Goal: Task Accomplishment & Management: Use online tool/utility

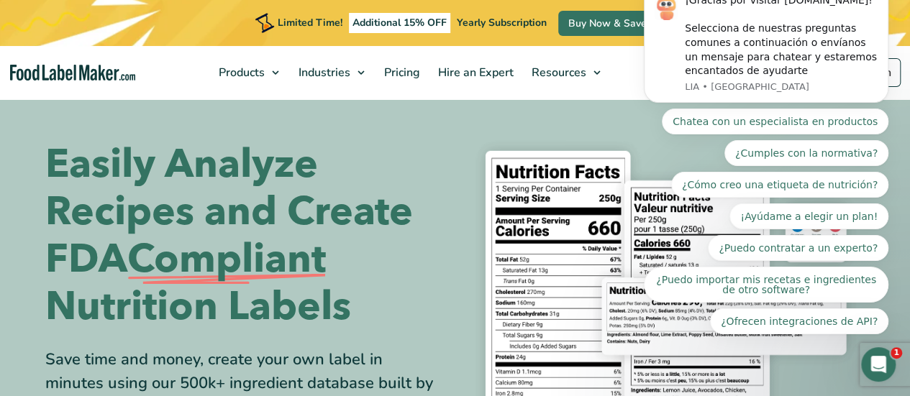
drag, startPoint x: 578, startPoint y: 130, endPoint x: 622, endPoint y: 118, distance: 45.6
click at [580, 130] on section "Easily Analyze Recipes and Create FDA Compliant Nutrition Labels Save time and …" at bounding box center [455, 314] width 910 height 435
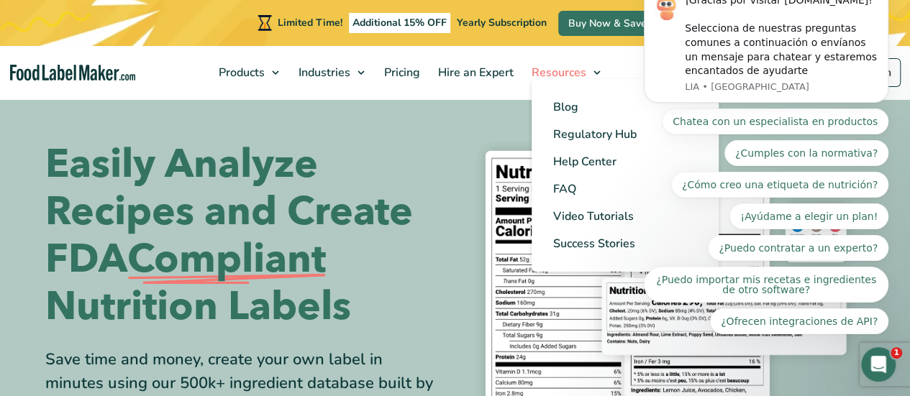
drag, startPoint x: 576, startPoint y: 122, endPoint x: 606, endPoint y: 57, distance: 72.1
click at [576, 122] on section "Easily Analyze Recipes and Create FDA Compliant Nutrition Labels Save time and …" at bounding box center [455, 314] width 910 height 435
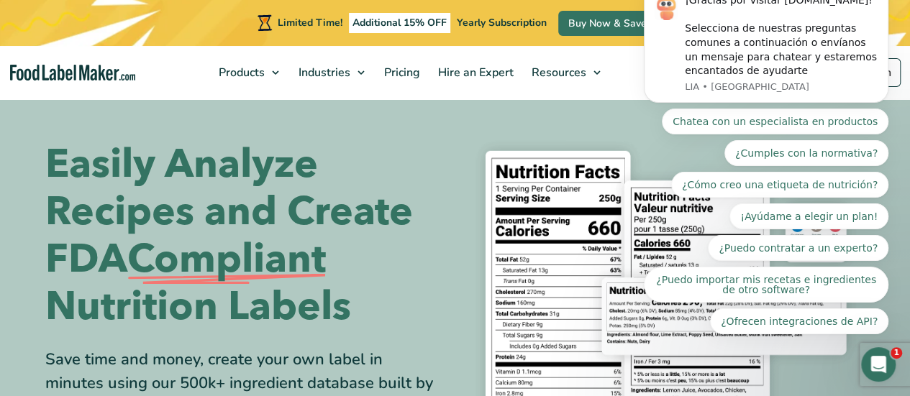
click at [657, 130] on div "Chatea con un especialista en productos ¿Cumples con la normativa? ¿Cómo creo u…" at bounding box center [766, 222] width 245 height 226
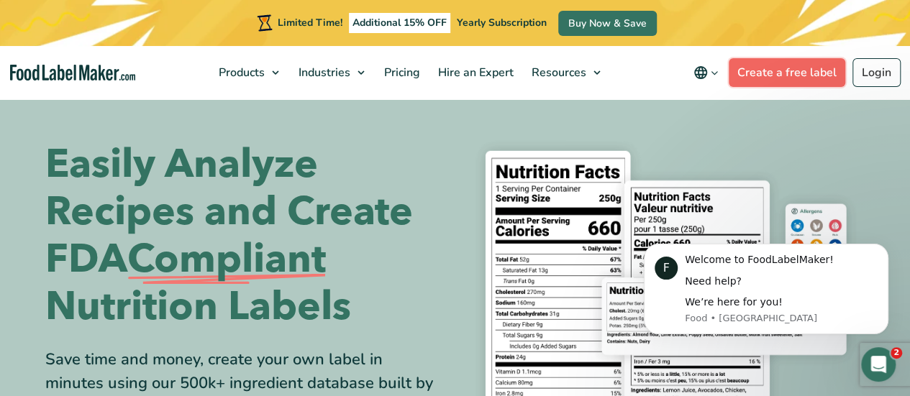
click at [800, 72] on link "Create a free label" at bounding box center [787, 72] width 117 height 29
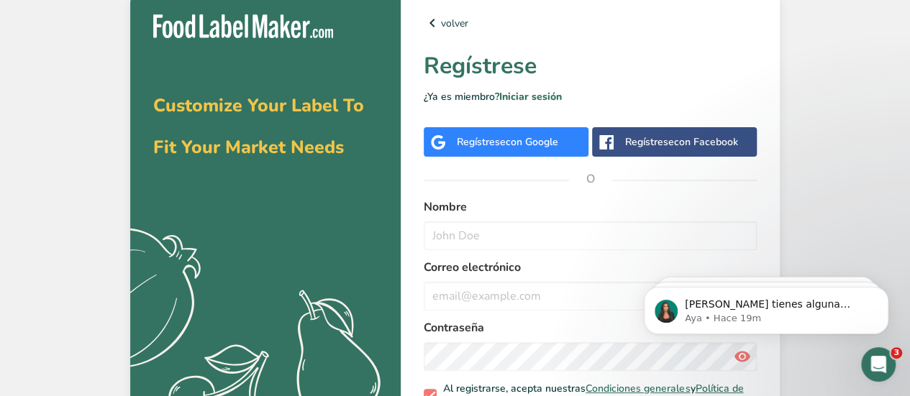
drag, startPoint x: 525, startPoint y: 95, endPoint x: 538, endPoint y: 105, distance: 15.8
click at [525, 96] on link "Iniciar sesión" at bounding box center [530, 97] width 63 height 14
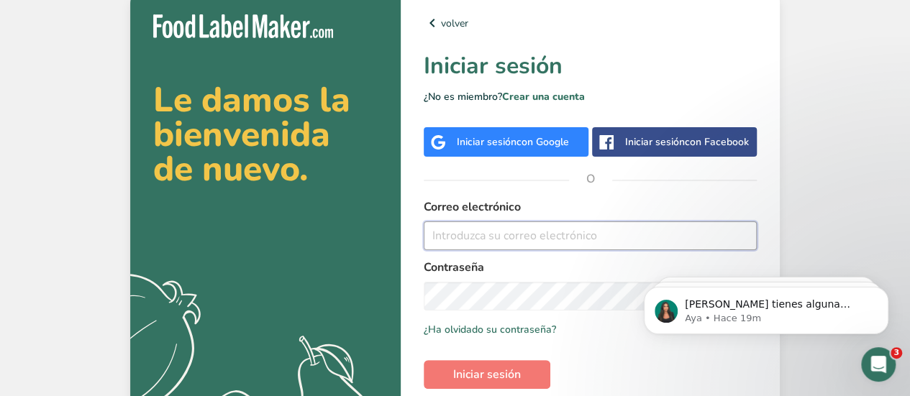
click at [461, 237] on input "email" at bounding box center [590, 236] width 333 height 29
paste input "[EMAIL_ADDRESS][DOMAIN_NAME]"
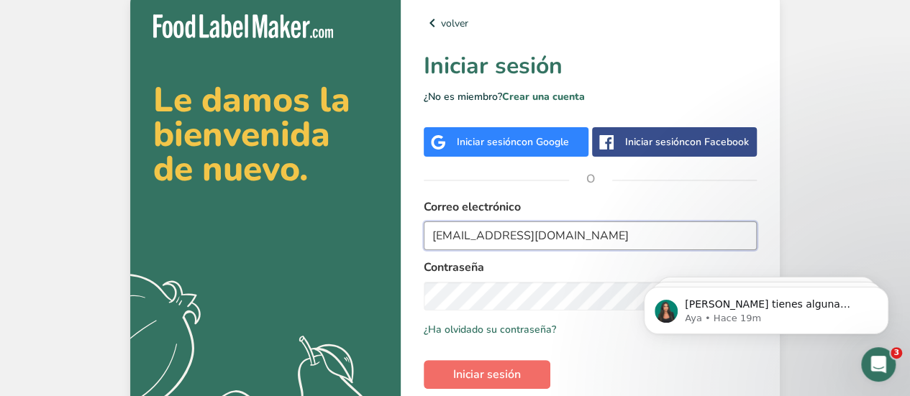
type input "[EMAIL_ADDRESS][DOMAIN_NAME]"
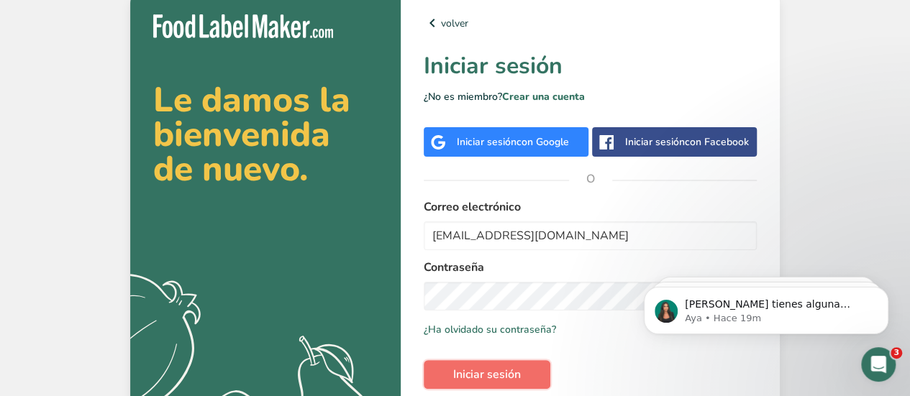
click at [486, 371] on span "Iniciar sesión" at bounding box center [487, 374] width 68 height 17
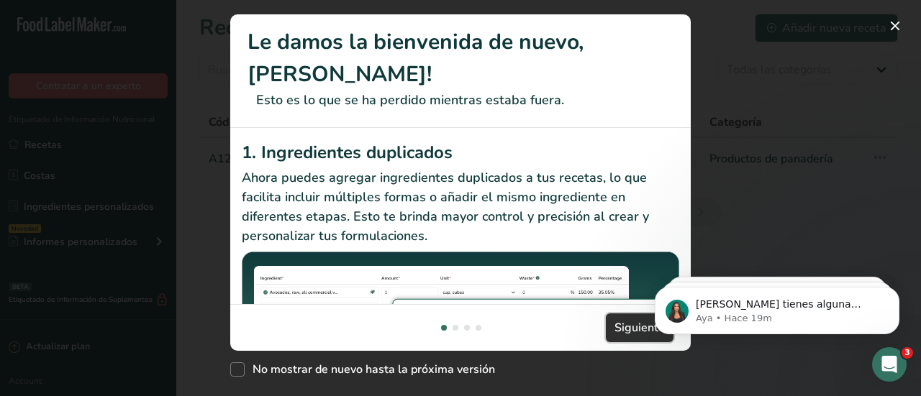
click at [632, 333] on span "Siguiente" at bounding box center [640, 327] width 50 height 17
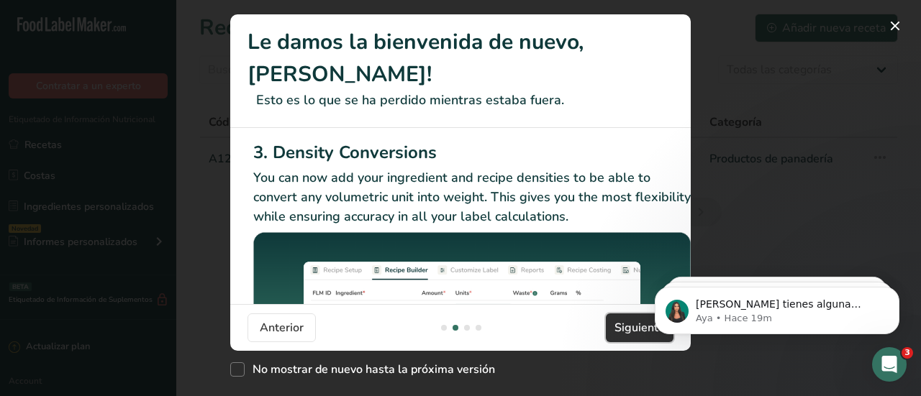
click at [627, 333] on span "Siguiente" at bounding box center [640, 327] width 50 height 17
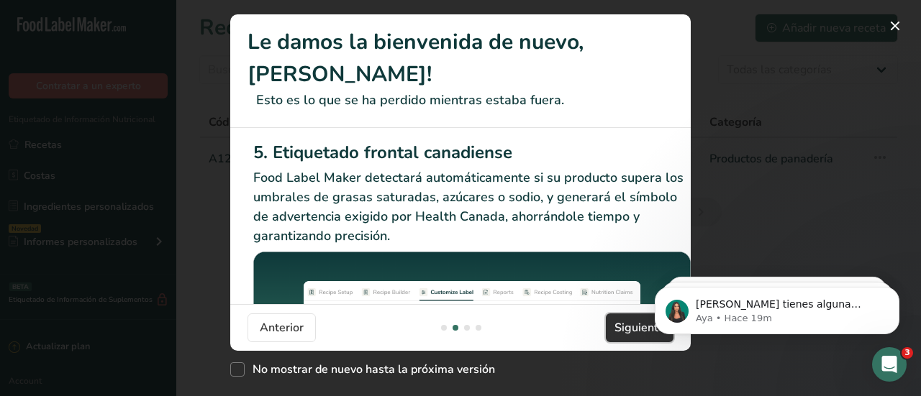
click at [626, 332] on span "Siguiente" at bounding box center [640, 327] width 50 height 17
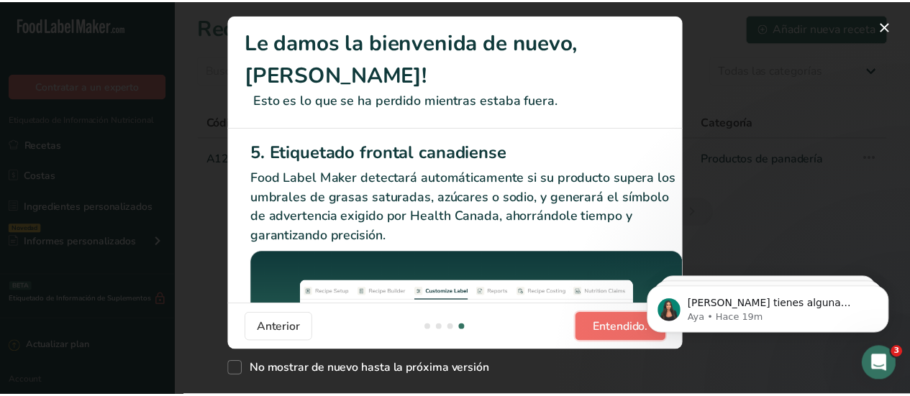
scroll to position [0, 1370]
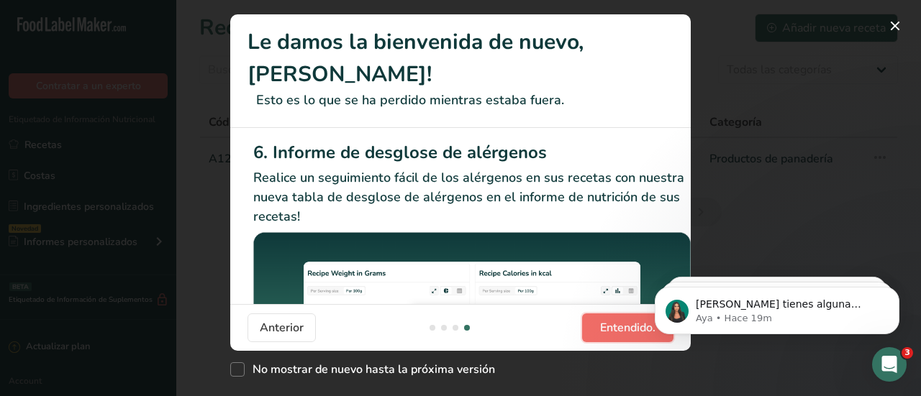
click at [626, 332] on span "Entendido." at bounding box center [627, 327] width 55 height 17
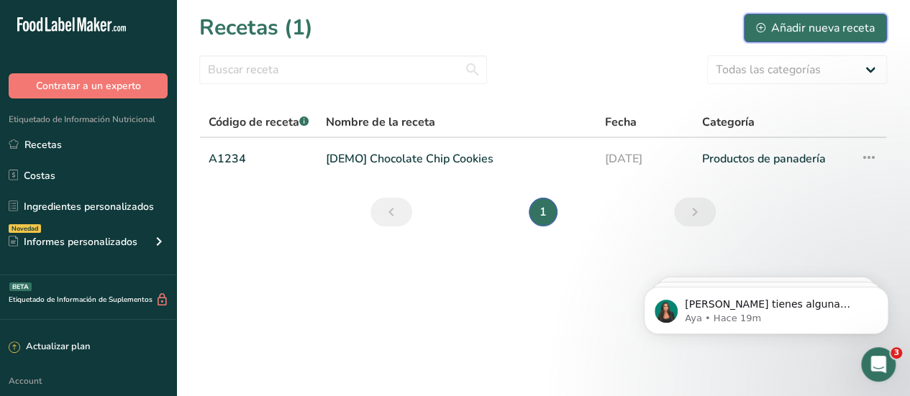
drag, startPoint x: 801, startPoint y: 25, endPoint x: 686, endPoint y: 88, distance: 130.4
click at [796, 28] on div "Añadir nueva receta" at bounding box center [815, 27] width 119 height 17
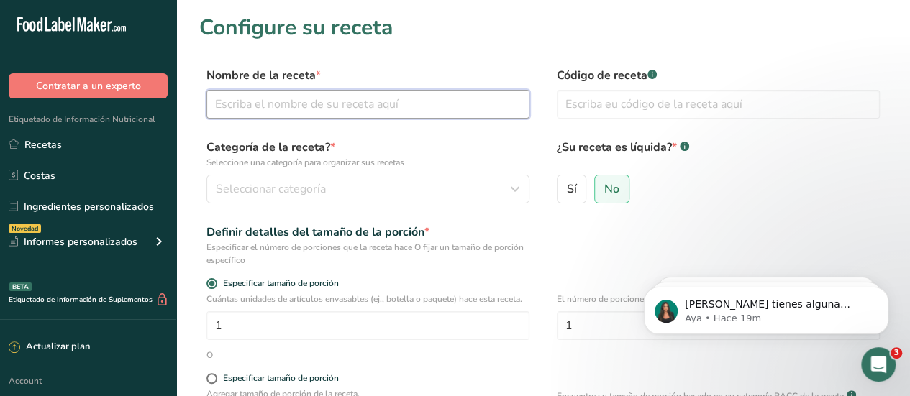
click at [265, 112] on input "text" at bounding box center [368, 104] width 323 height 29
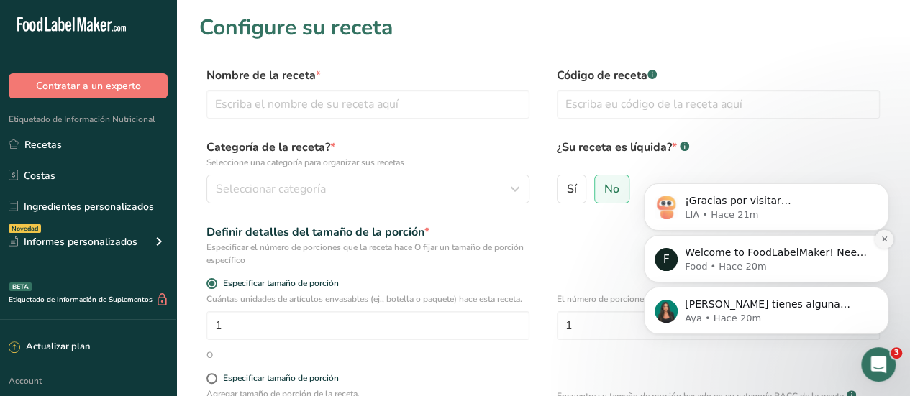
click at [887, 240] on icon "Dismiss notification" at bounding box center [885, 239] width 8 height 8
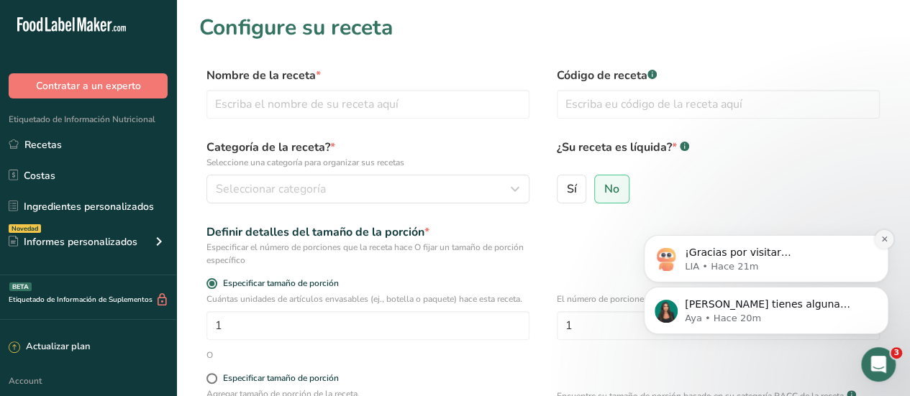
click at [883, 242] on icon "Dismiss notification" at bounding box center [885, 239] width 8 height 8
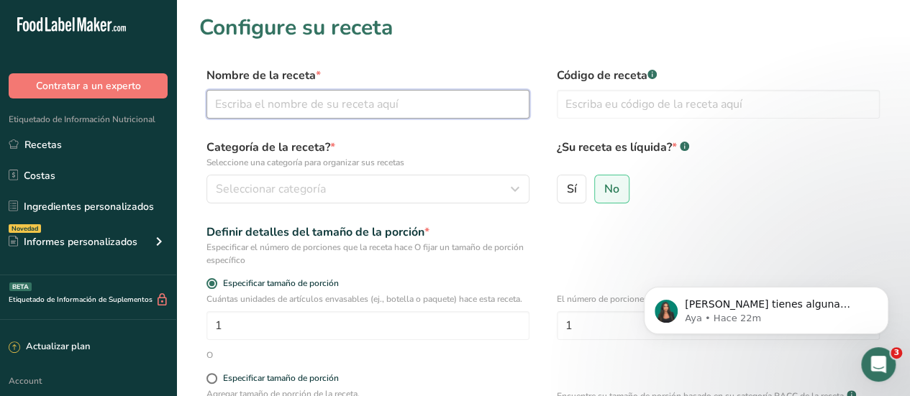
click at [286, 107] on input "text" at bounding box center [368, 104] width 323 height 29
click at [242, 104] on input "text" at bounding box center [368, 104] width 323 height 29
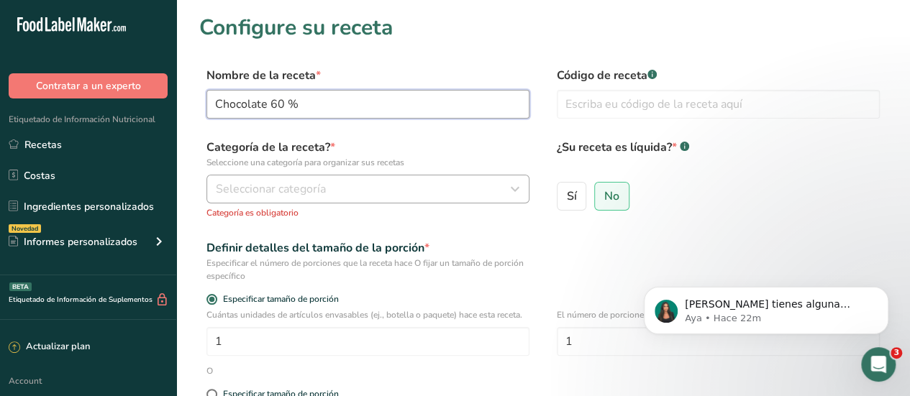
type input "Chocolate 60 %"
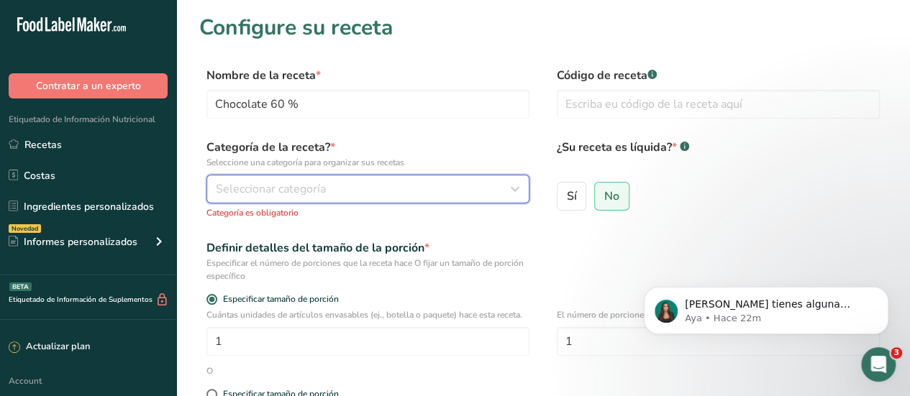
click at [266, 189] on span "Seleccionar categoría" at bounding box center [271, 189] width 110 height 17
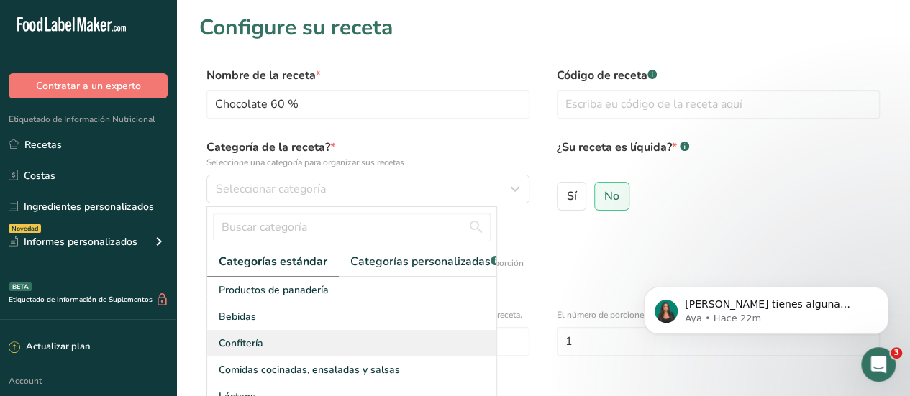
drag, startPoint x: 260, startPoint y: 356, endPoint x: 271, endPoint y: 355, distance: 10.9
click at [263, 357] on div "Confitería" at bounding box center [351, 343] width 289 height 27
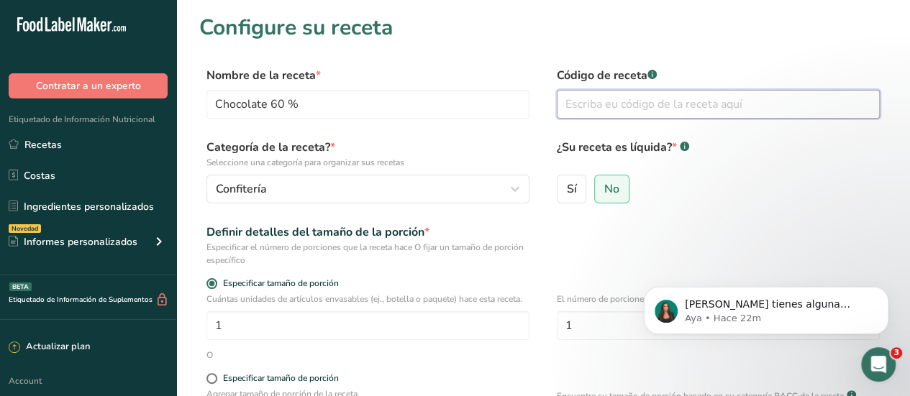
click at [594, 104] on input "text" at bounding box center [718, 104] width 323 height 29
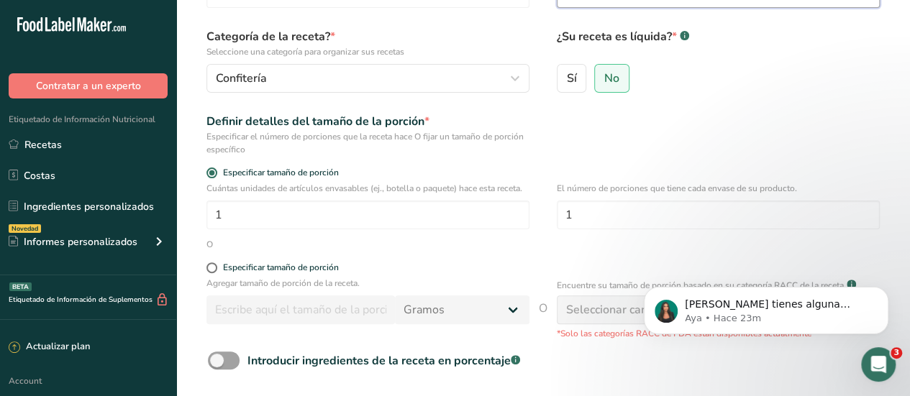
scroll to position [144, 0]
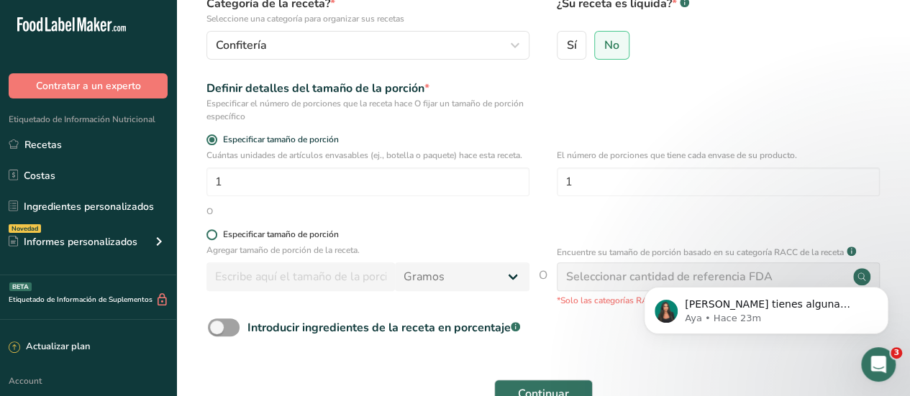
type input "CHCO 1"
click at [213, 237] on span at bounding box center [212, 235] width 11 height 11
click at [213, 237] on input "Especificar tamaño de porción" at bounding box center [211, 234] width 9 height 9
radio input "true"
radio input "false"
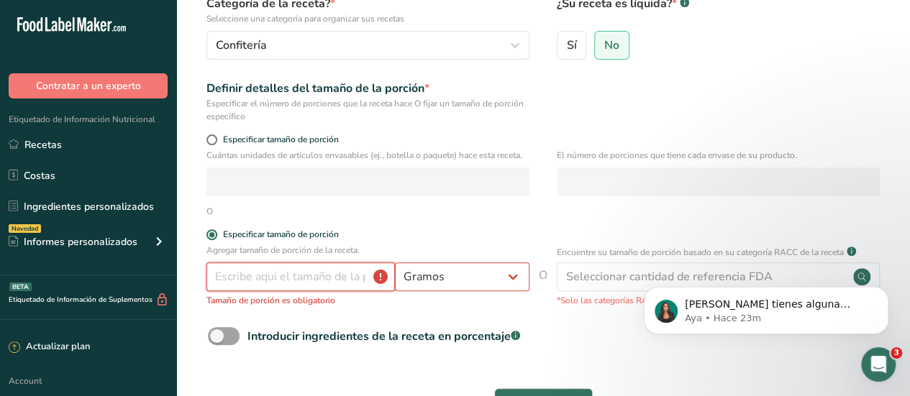
click at [259, 281] on input "number" at bounding box center [301, 277] width 189 height 29
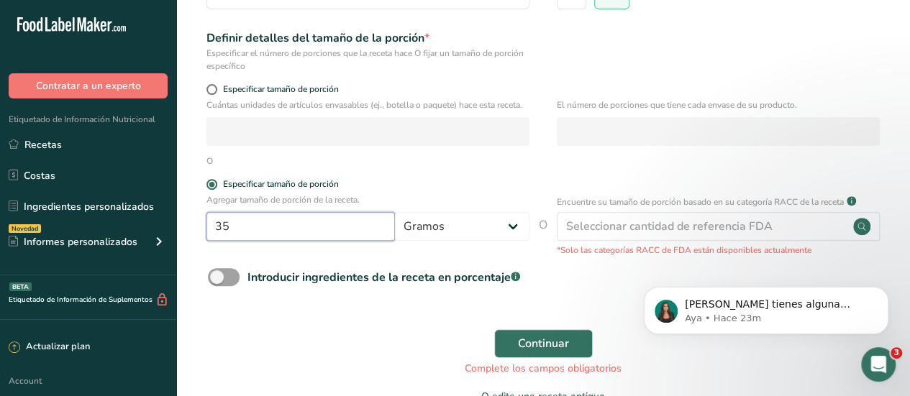
scroll to position [216, 0]
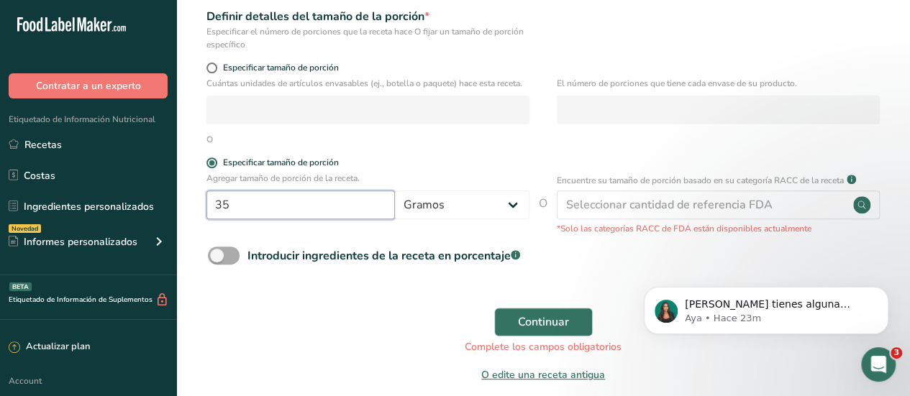
type input "35"
click at [226, 258] on span at bounding box center [224, 256] width 32 height 18
click at [217, 258] on input "Introducir ingredientes de la receta en porcentaje .a-a{fill:#347362;}.b-a{fill…" at bounding box center [212, 255] width 9 height 9
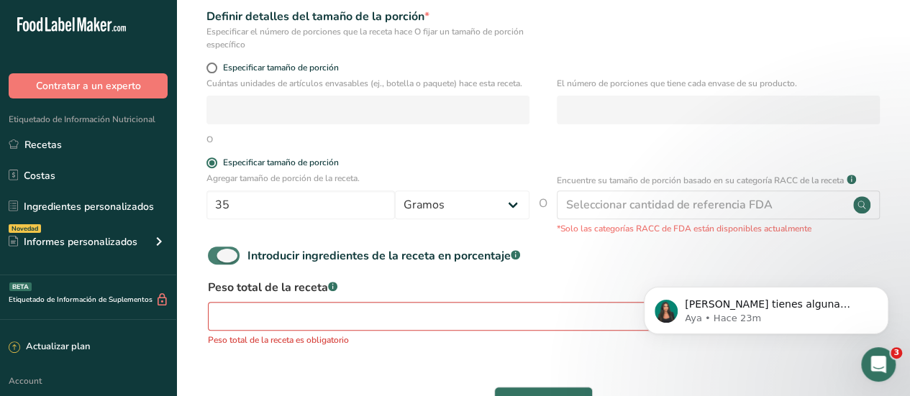
drag, startPoint x: 230, startPoint y: 258, endPoint x: 213, endPoint y: 255, distance: 16.8
click at [213, 255] on span at bounding box center [224, 256] width 32 height 18
click at [213, 255] on input "Introducir ingredientes de la receta en porcentaje .a-a{fill:#347362;}.b-a{fill…" at bounding box center [212, 255] width 9 height 9
checkbox input "false"
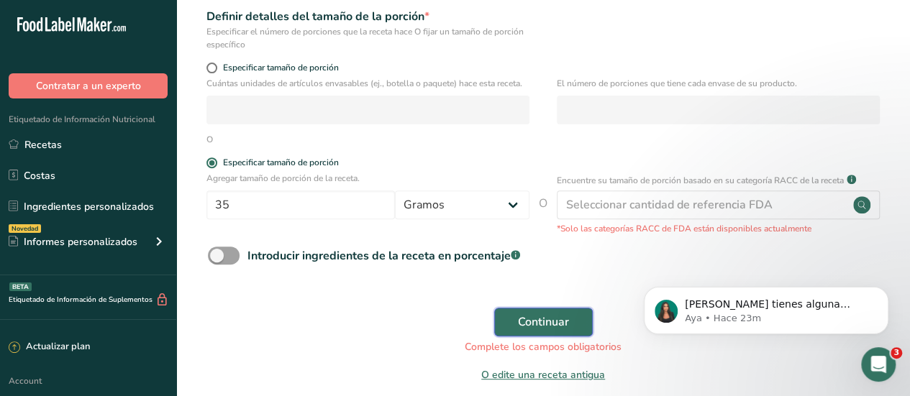
drag, startPoint x: 512, startPoint y: 313, endPoint x: 491, endPoint y: 317, distance: 21.3
click at [508, 314] on button "Continuar" at bounding box center [543, 322] width 99 height 29
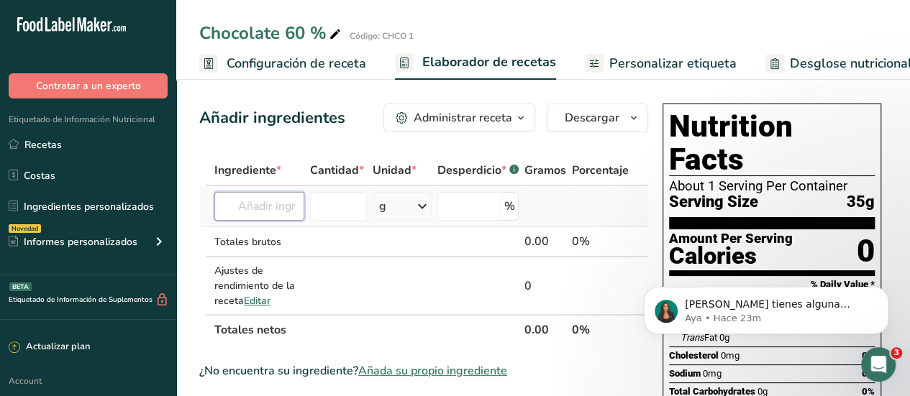
click at [282, 206] on input "text" at bounding box center [259, 206] width 90 height 29
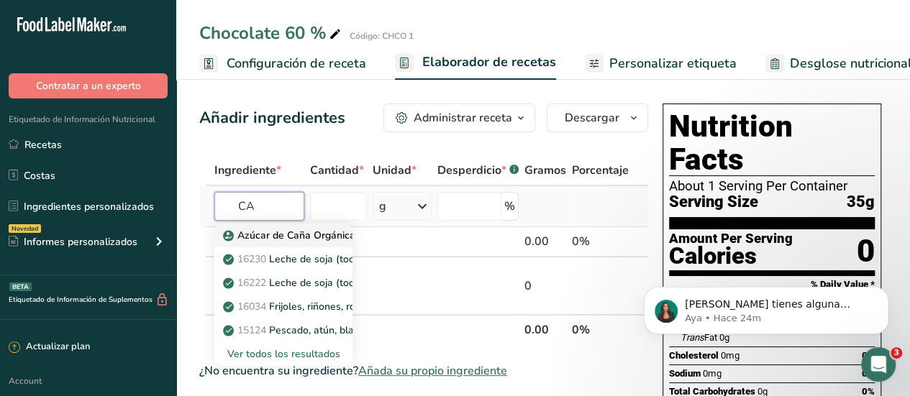
type input "CA"
click at [291, 236] on p "Azúcar de Caña Orgánica" at bounding box center [291, 235] width 130 height 15
type input "Organic Cane Sugar"
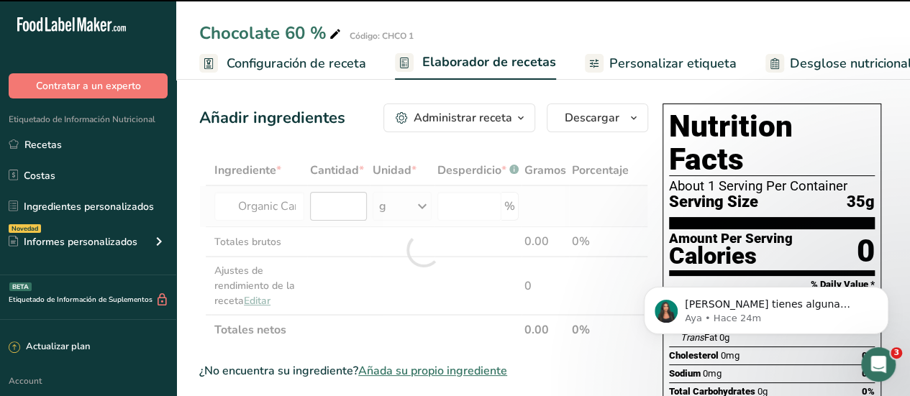
type input "0"
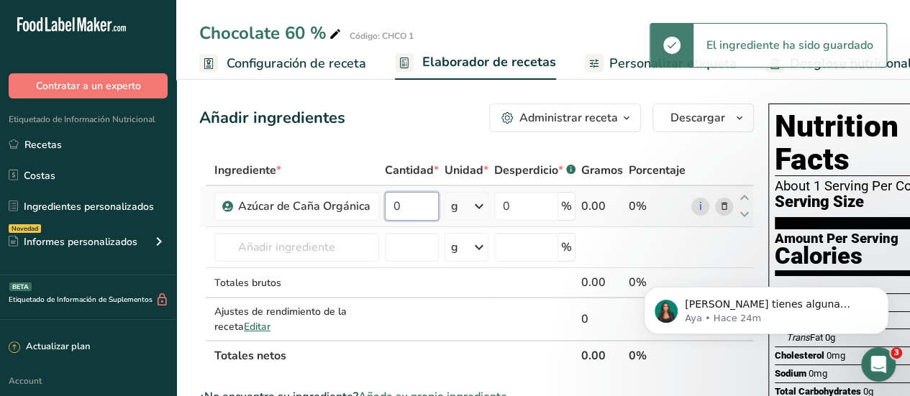
click at [417, 208] on input "0" at bounding box center [412, 206] width 54 height 29
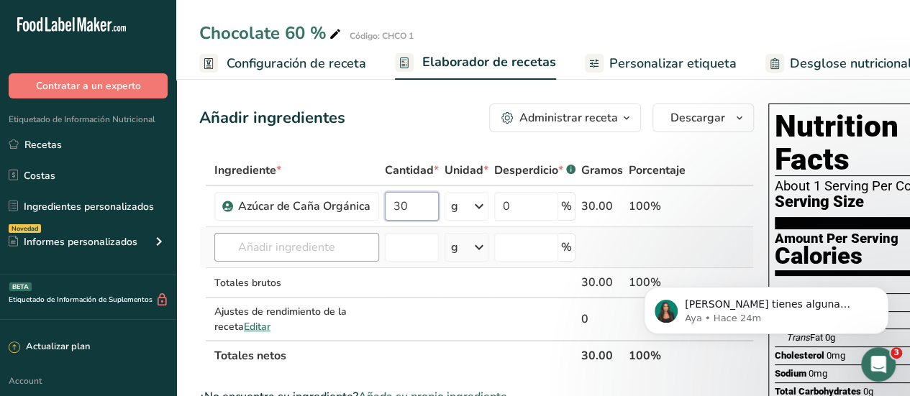
type input "30"
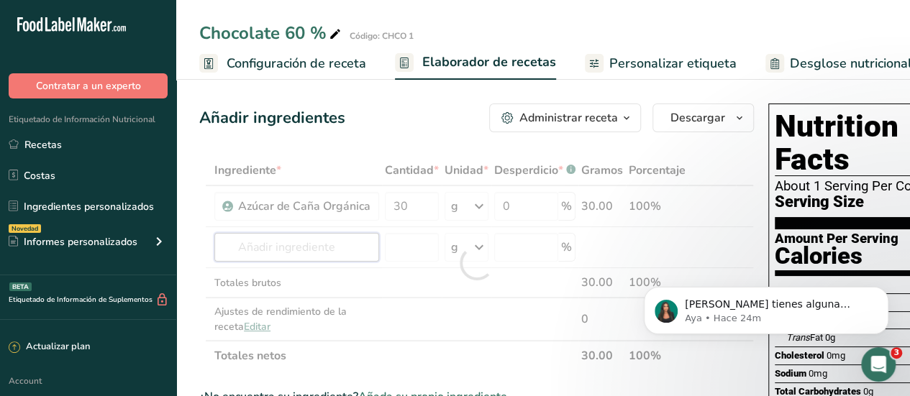
drag, startPoint x: 307, startPoint y: 253, endPoint x: 299, endPoint y: 254, distance: 7.3
click at [306, 253] on div "Ingrediente * Cantidad * Unidad * Desperdicio * .a-a{fill:#347362;}.b-a{fill:#f…" at bounding box center [476, 263] width 555 height 216
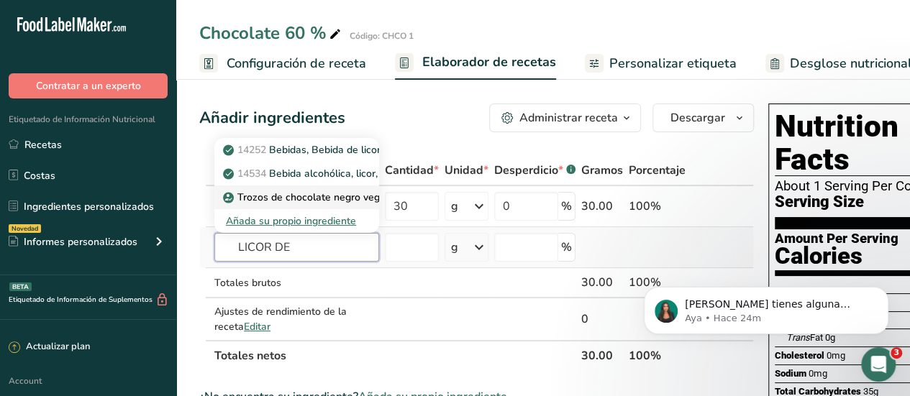
type input "LICOR DE"
click at [289, 194] on p "Trozos de chocolate negro vegano" at bounding box center [311, 197] width 171 height 15
type input "Vegan dark chocolate chunks"
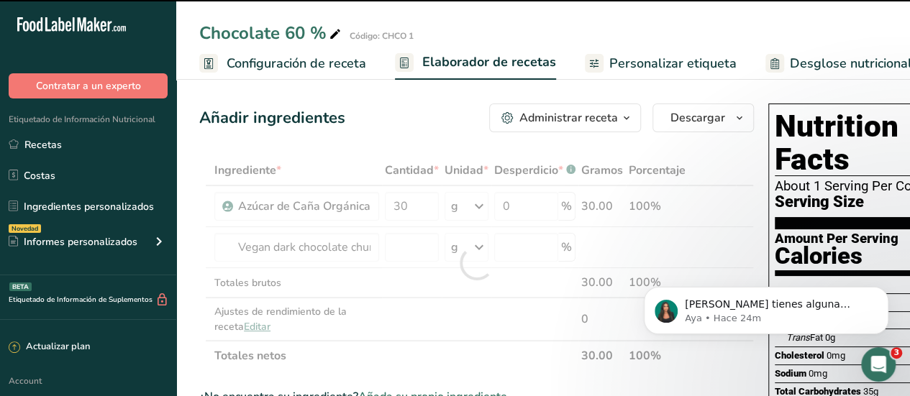
type input "0"
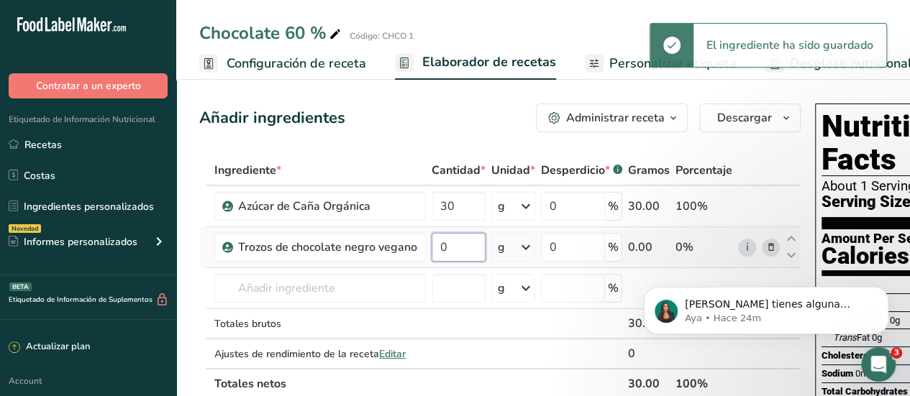
click at [461, 246] on input "0" at bounding box center [459, 247] width 54 height 29
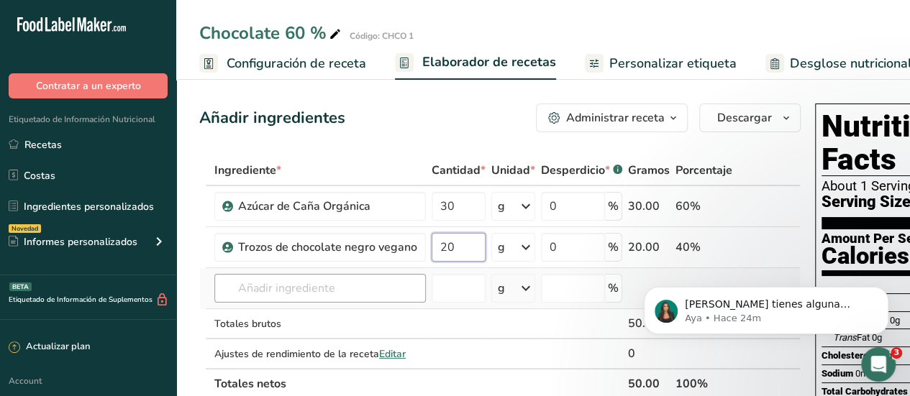
type input "20"
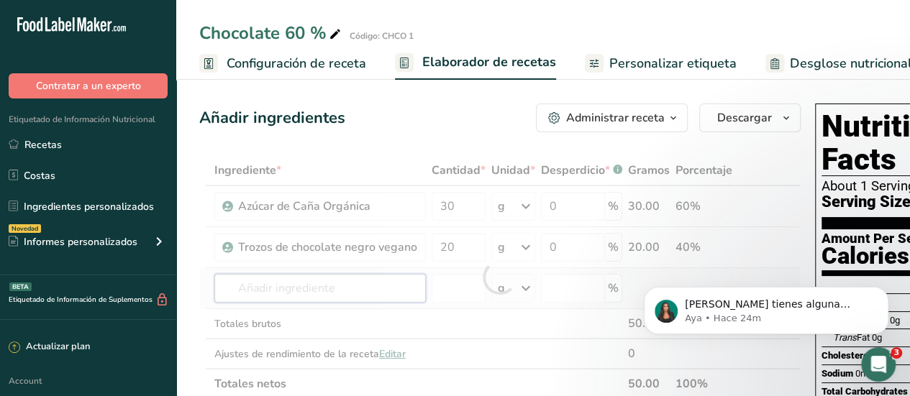
click at [325, 292] on div "Ingrediente * Cantidad * Unidad * Desperdicio * .a-a{fill:#347362;}.b-a{fill:#f…" at bounding box center [500, 277] width 602 height 244
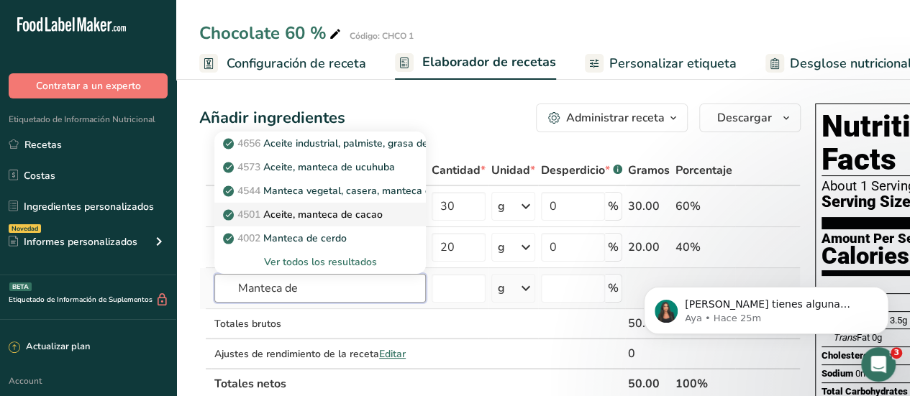
type input "Manteca de"
click at [315, 212] on p "4501 Aceite, manteca de cacao" at bounding box center [304, 214] width 157 height 15
type input "Oil, cocoa butter"
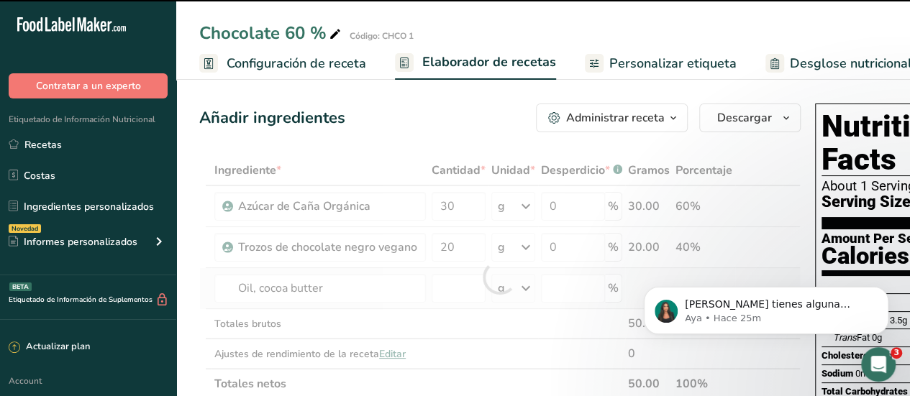
type input "0"
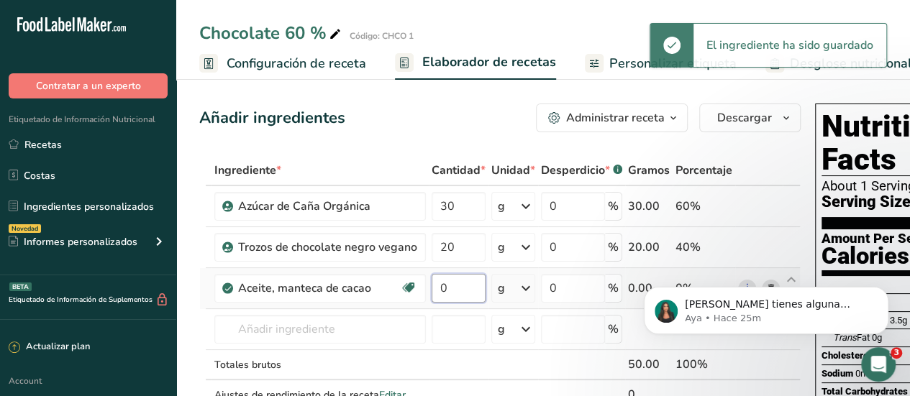
click at [458, 287] on input "0" at bounding box center [459, 288] width 54 height 29
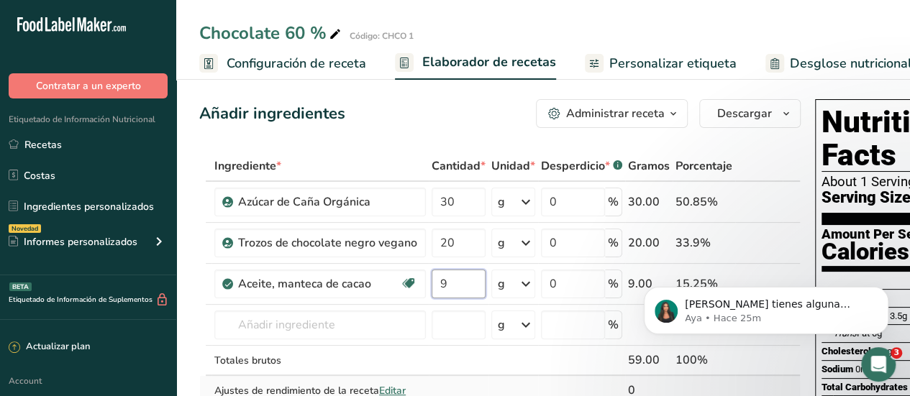
scroll to position [72, 0]
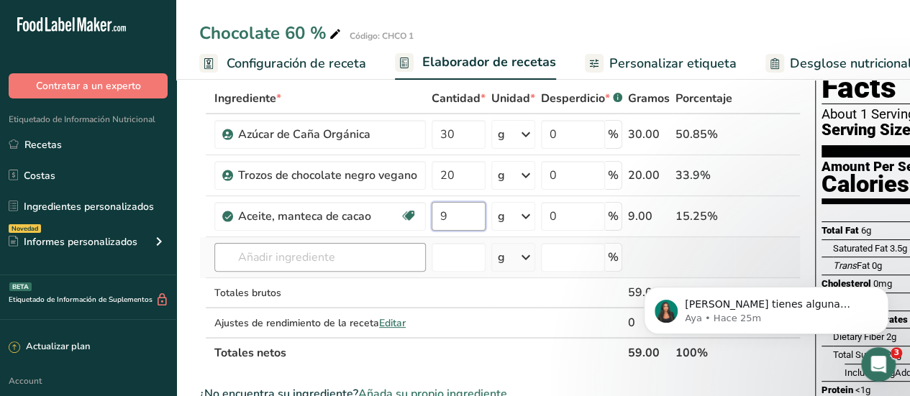
type input "9"
click at [259, 261] on div "Ingrediente * Cantidad * Unidad * Desperdicio * .a-a{fill:#347362;}.b-a{fill:#f…" at bounding box center [500, 225] width 602 height 285
drag, startPoint x: 446, startPoint y: 173, endPoint x: 440, endPoint y: 179, distance: 8.7
click at [445, 173] on input "20" at bounding box center [459, 175] width 54 height 29
type input "50"
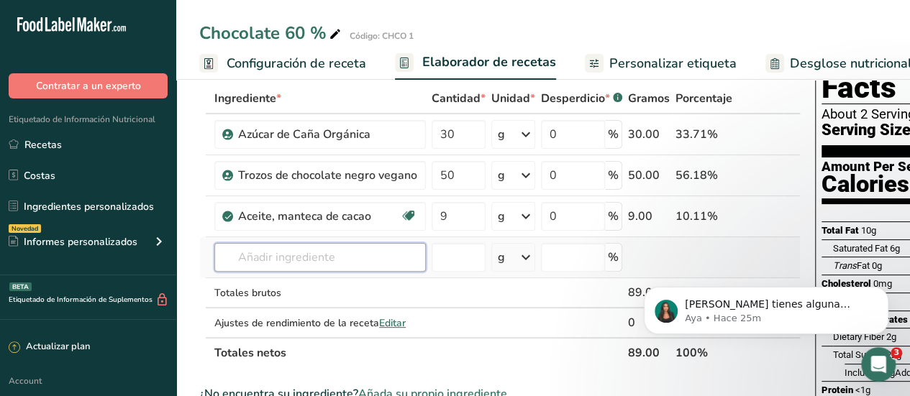
click at [391, 257] on div "Ingrediente * Cantidad * Unidad * Desperdicio * .a-a{fill:#347362;}.b-a{fill:#f…" at bounding box center [500, 225] width 602 height 285
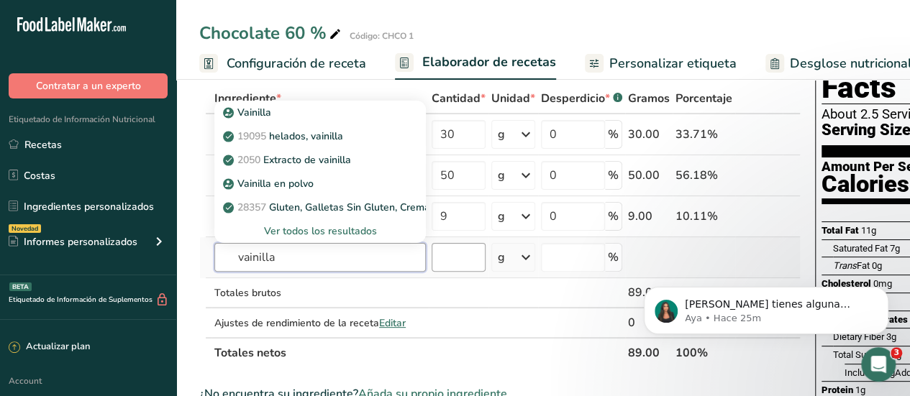
type input "vainilla"
click at [443, 258] on input "number" at bounding box center [459, 257] width 54 height 29
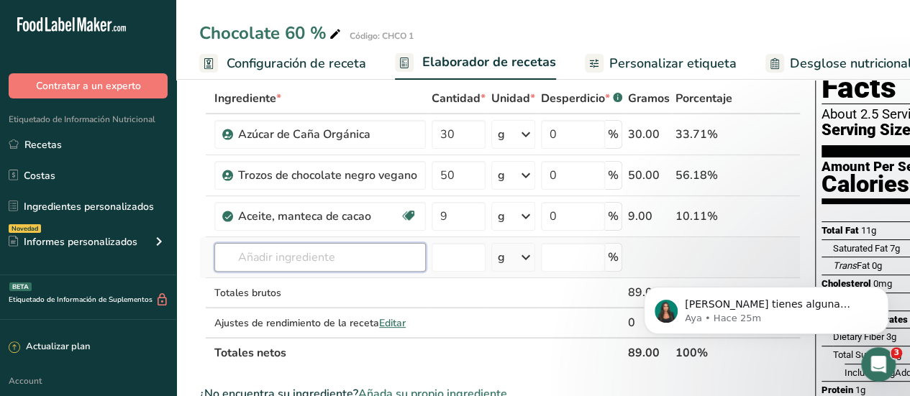
click at [338, 257] on input "text" at bounding box center [320, 257] width 212 height 29
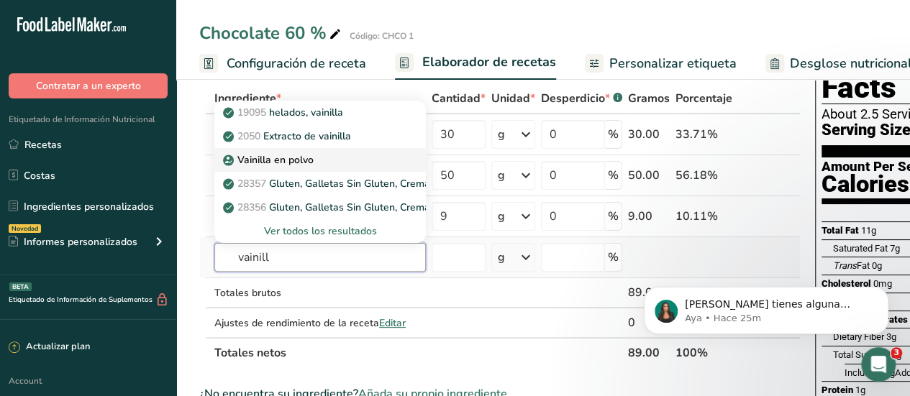
type input "vainill"
click at [302, 158] on p "Vainilla en polvo" at bounding box center [270, 160] width 88 height 15
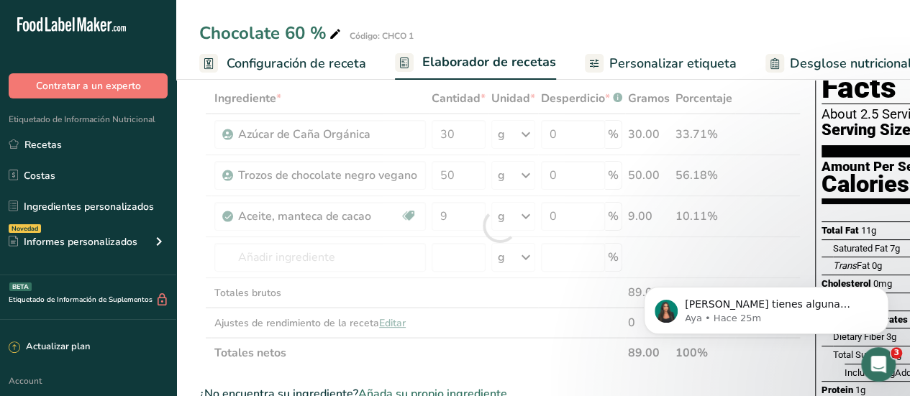
type input "Vanilla Powder"
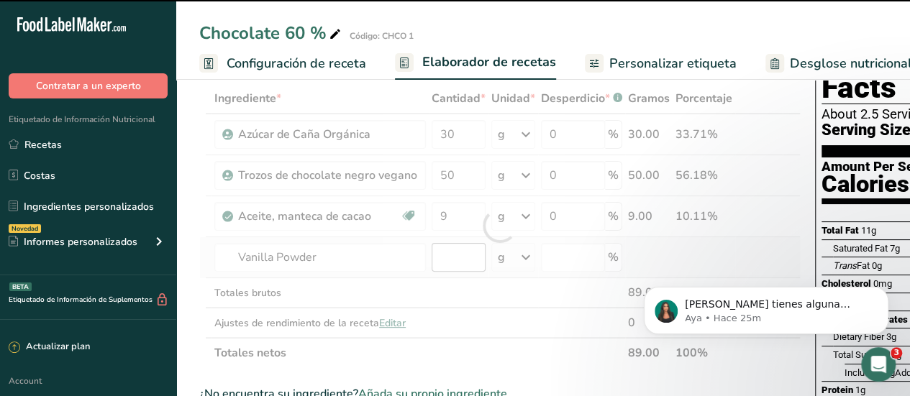
type input "0"
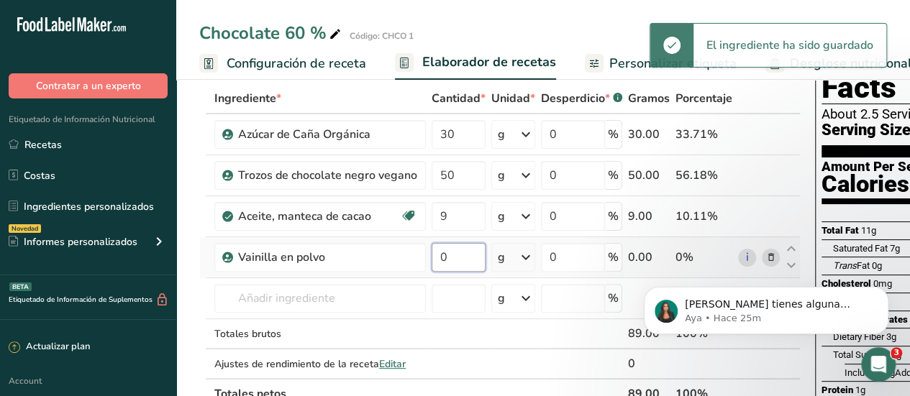
click at [455, 255] on input "0" at bounding box center [459, 257] width 54 height 29
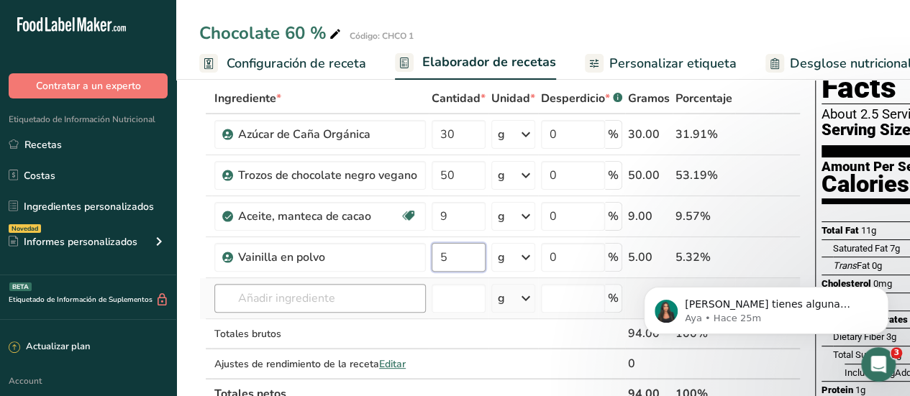
type input "5"
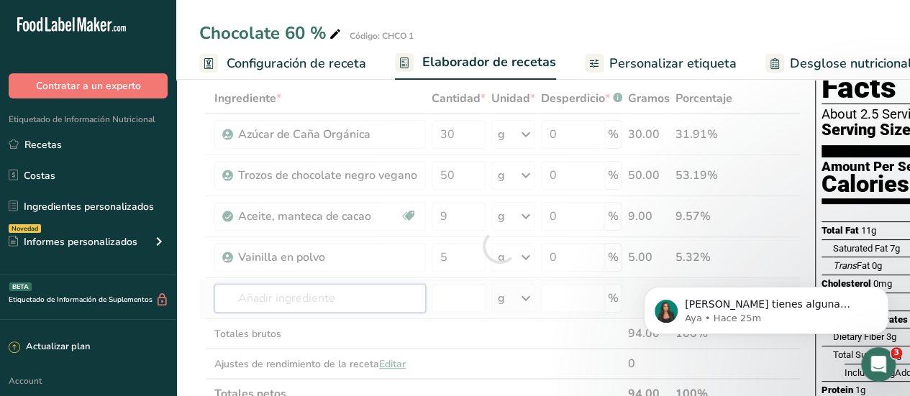
click at [263, 300] on div "Ingrediente * Cantidad * Unidad * Desperdicio * .a-a{fill:#347362;}.b-a{fill:#f…" at bounding box center [500, 246] width 602 height 326
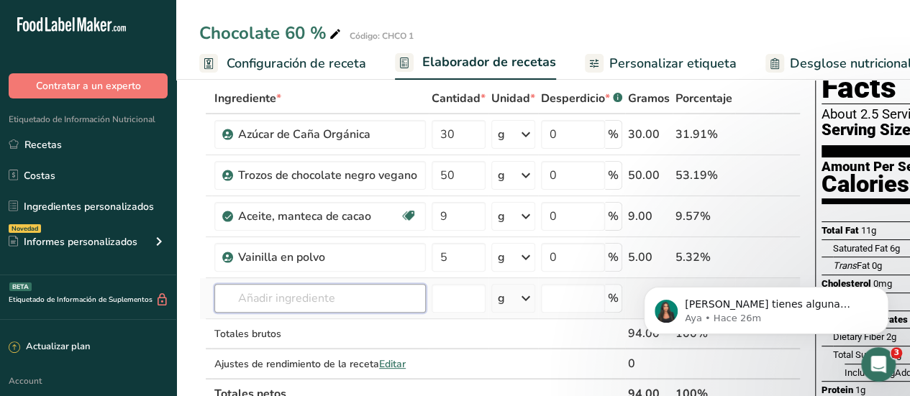
click at [371, 297] on input "text" at bounding box center [320, 298] width 212 height 29
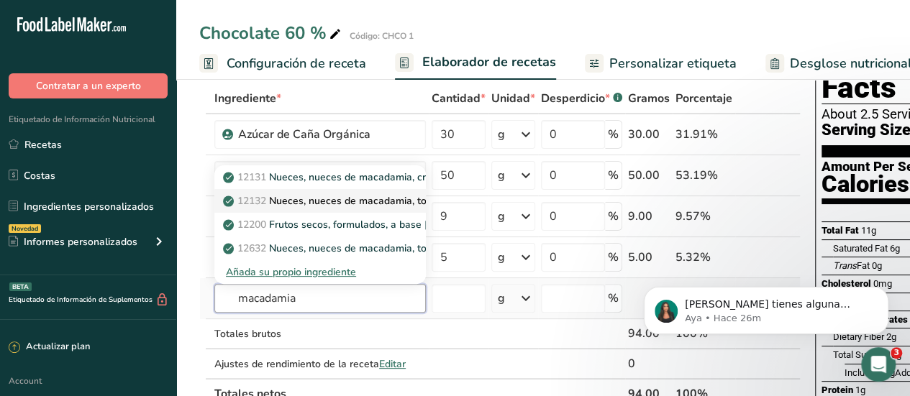
type input "macadamia"
click at [345, 202] on p "12132 Nueces, nueces de macadamia, tostadas en seco, sin sal añadida" at bounding box center [398, 201] width 345 height 15
type input "Nuts, macadamia nuts, dry roasted, without salt added"
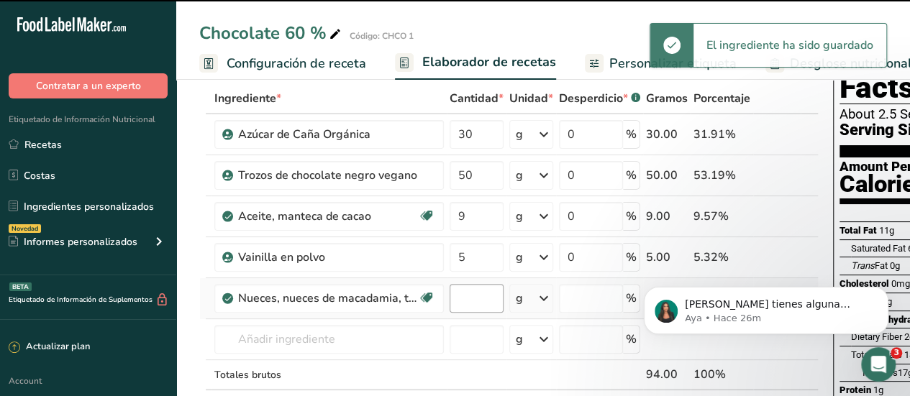
type input "0"
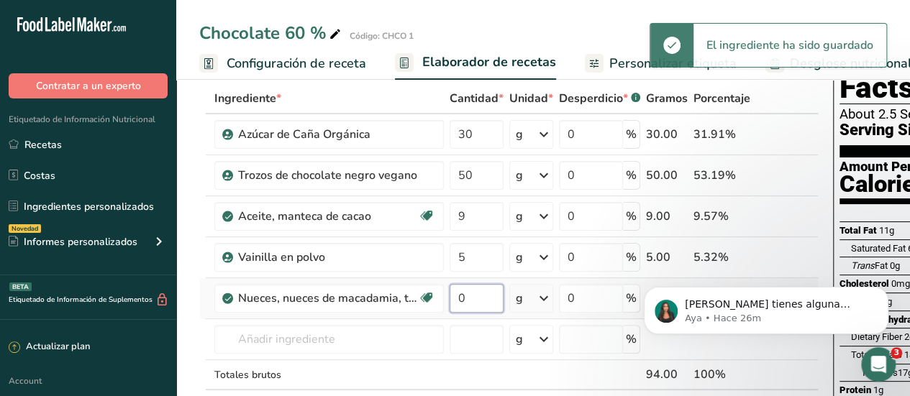
click at [475, 302] on input "0" at bounding box center [477, 298] width 54 height 29
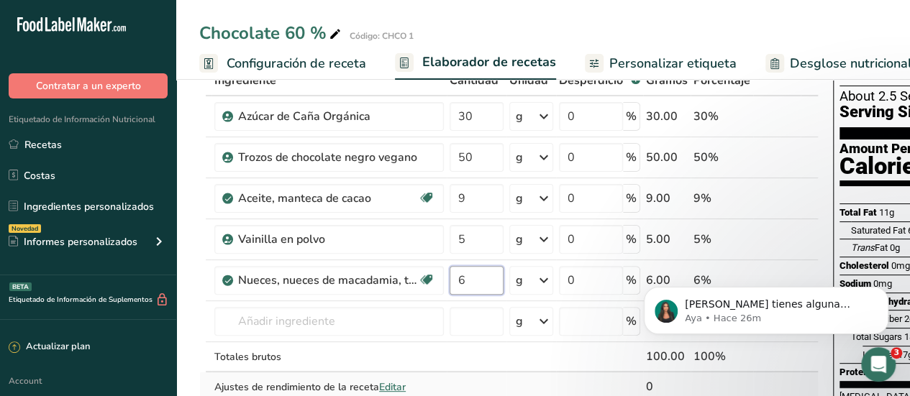
scroll to position [144, 0]
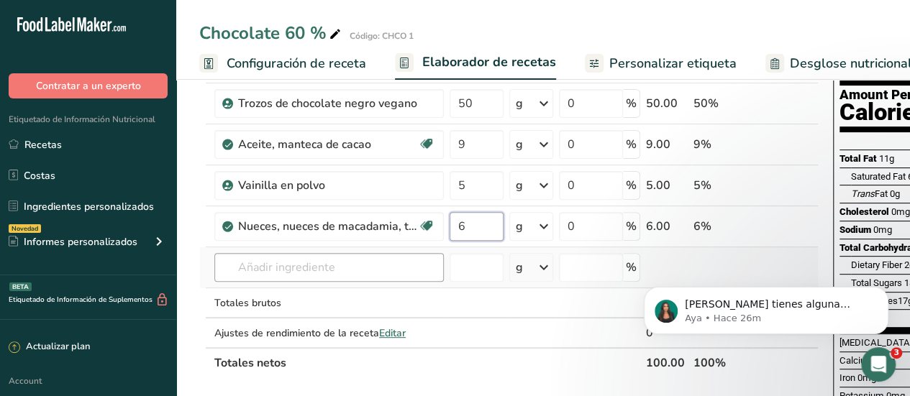
type input "6"
click at [391, 277] on div "Ingrediente * Cantidad * Unidad * Desperdicio * .a-a{fill:#347362;}.b-a{fill:#f…" at bounding box center [509, 195] width 620 height 367
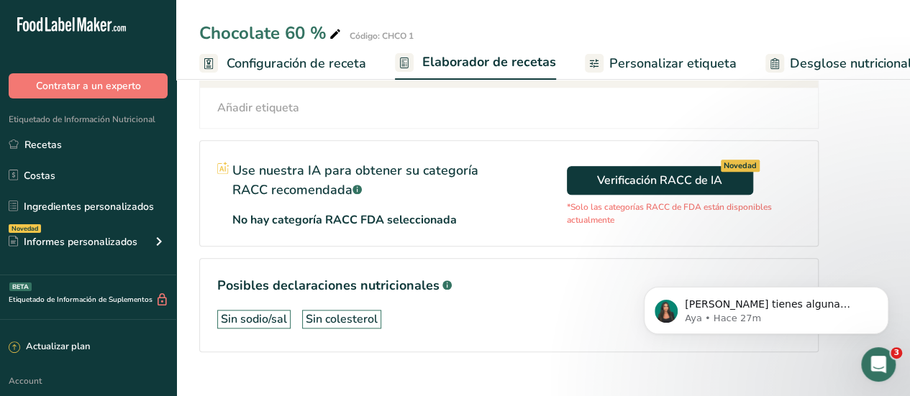
scroll to position [697, 0]
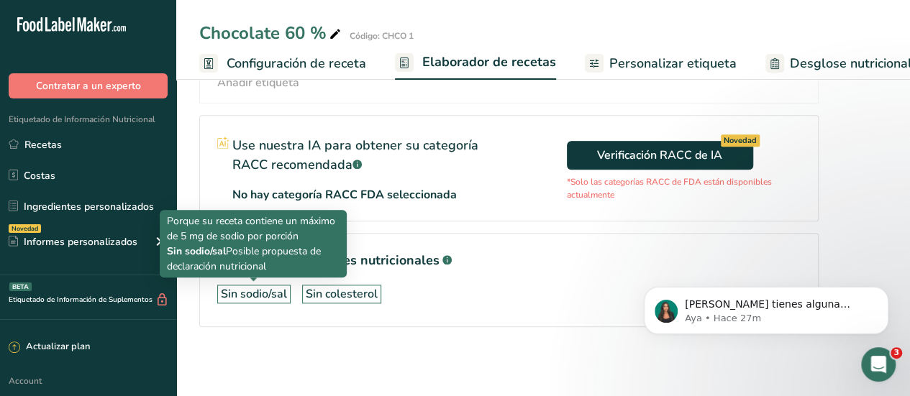
click at [273, 286] on div "Sin sodio/sal" at bounding box center [254, 294] width 66 height 17
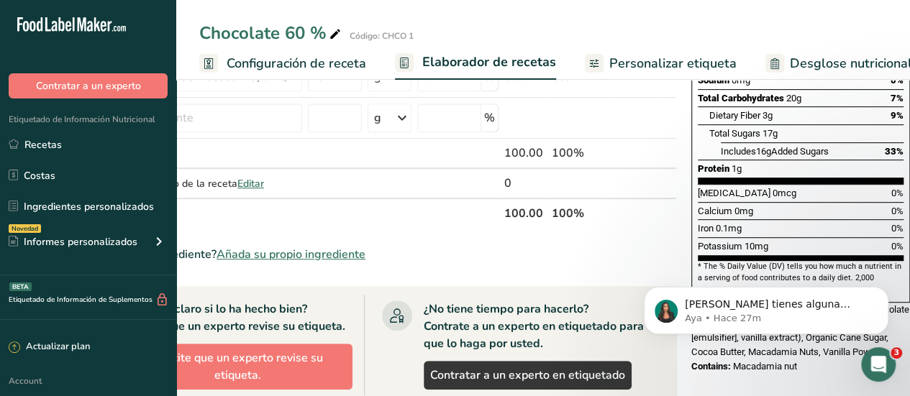
scroll to position [337, 0]
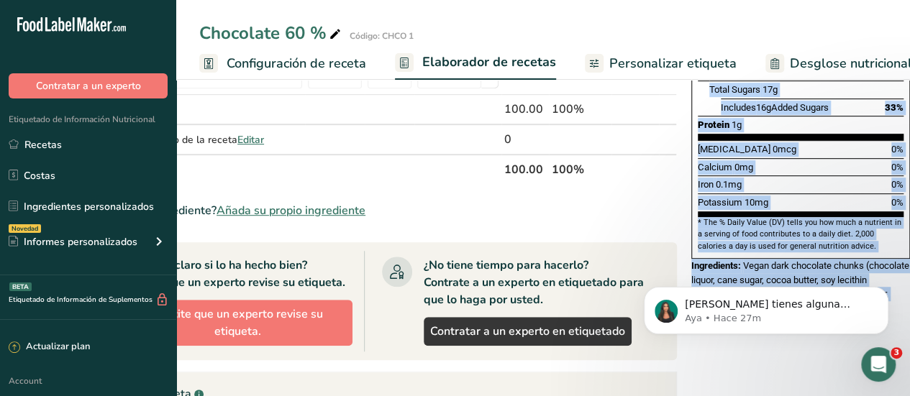
drag, startPoint x: 663, startPoint y: 385, endPoint x: 694, endPoint y: 381, distance: 30.5
click at [699, 378] on div "Añadir ingredientes Administrar receta Eliminar receta Duplicar receta Escalar …" at bounding box center [402, 243] width 688 height 966
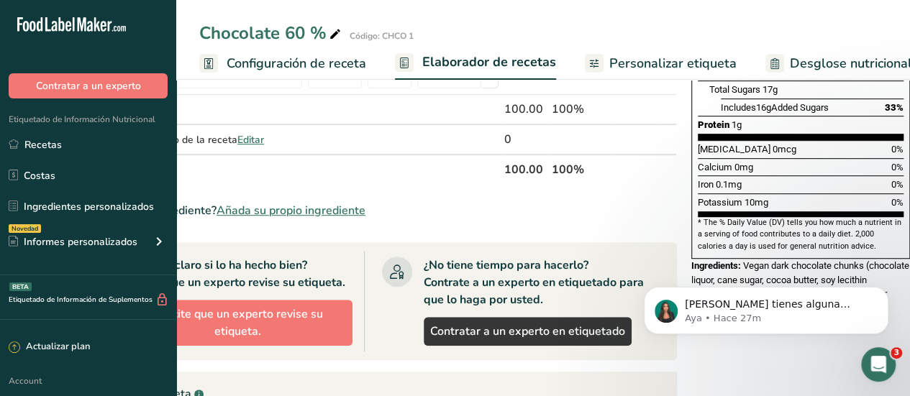
click at [650, 208] on div "¿No encuentra su ingrediente? Añada su propio ingrediente" at bounding box center [368, 210] width 620 height 17
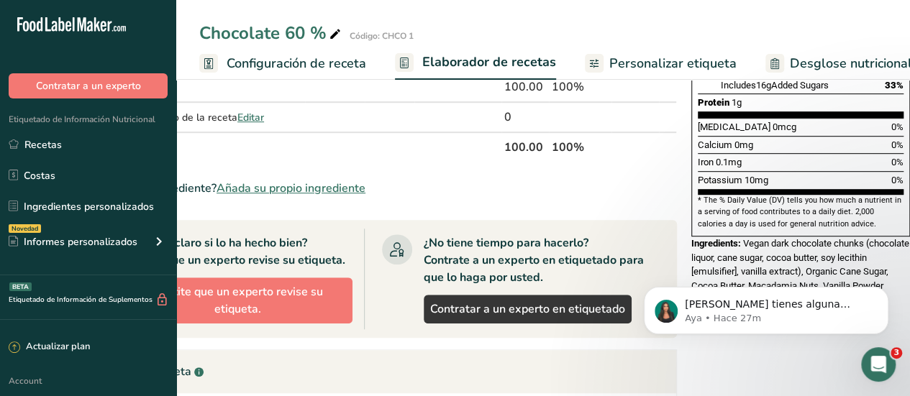
scroll to position [432, 0]
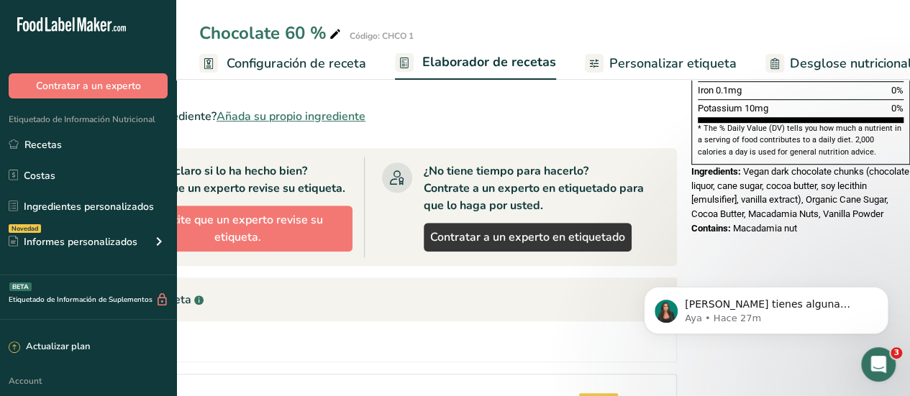
drag, startPoint x: 689, startPoint y: 216, endPoint x: 776, endPoint y: 235, distance: 88.4
click at [793, 222] on div "Contains: Macadamia nut" at bounding box center [801, 229] width 219 height 14
click at [733, 247] on div "Nutrition Facts About 3 Servings Per Container Serving Size 35g Amount Per Serv…" at bounding box center [801, 149] width 230 height 966
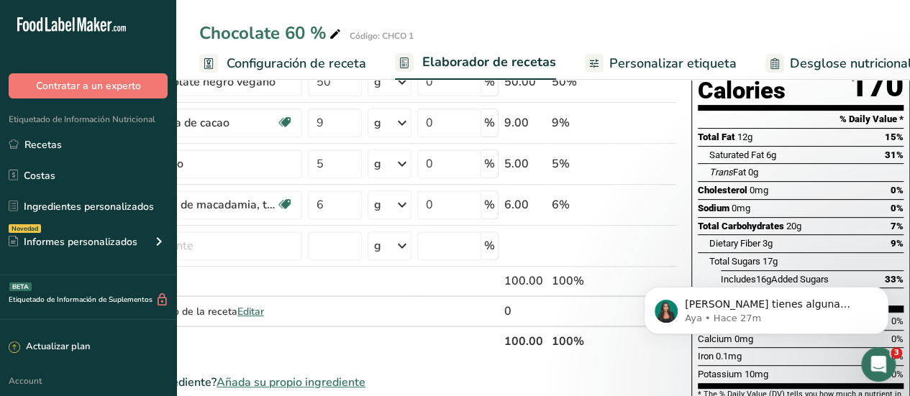
scroll to position [144, 0]
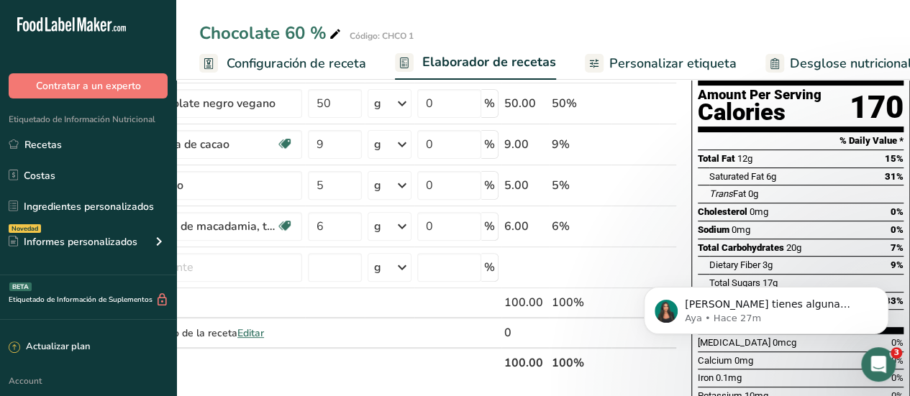
click at [336, 68] on span "Configuración de receta" at bounding box center [297, 63] width 140 height 19
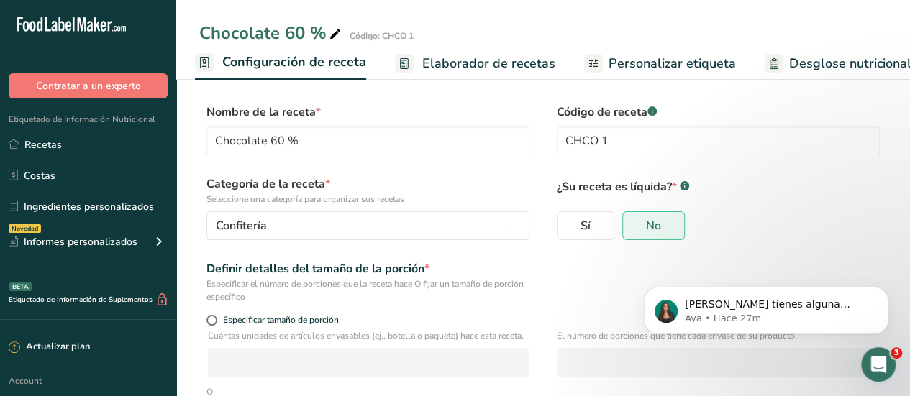
click at [626, 63] on span "Personalizar etiqueta" at bounding box center [672, 63] width 127 height 19
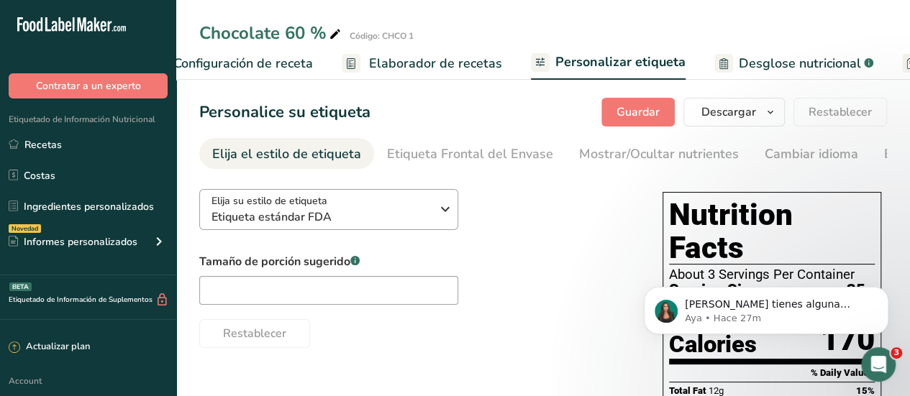
scroll to position [0, 357]
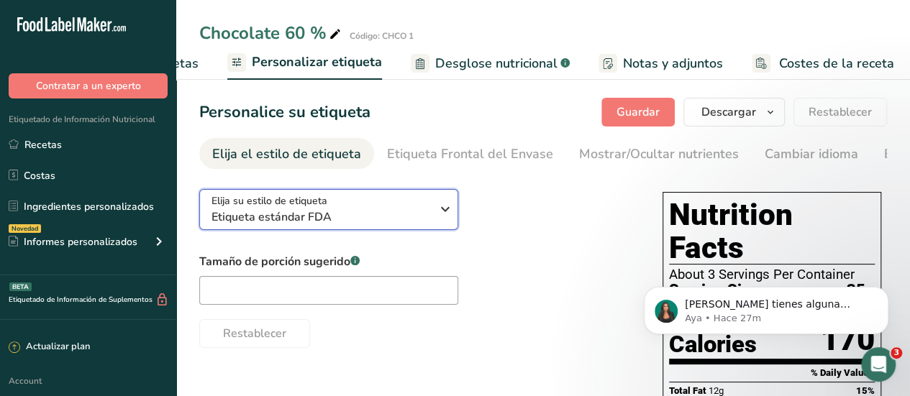
click at [440, 213] on icon "button" at bounding box center [445, 209] width 17 height 26
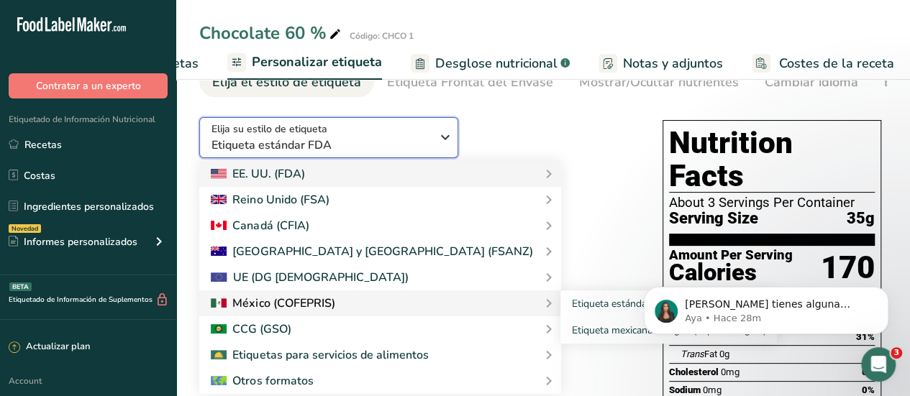
scroll to position [144, 0]
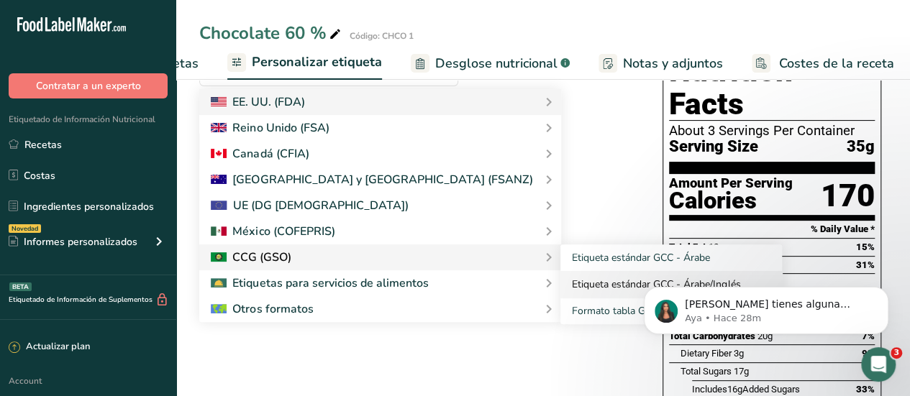
drag, startPoint x: 507, startPoint y: 290, endPoint x: 499, endPoint y: 297, distance: 10.7
click at [561, 290] on link "Etiqueta estándar GCC - Árabe/Inglés" at bounding box center [672, 284] width 222 height 27
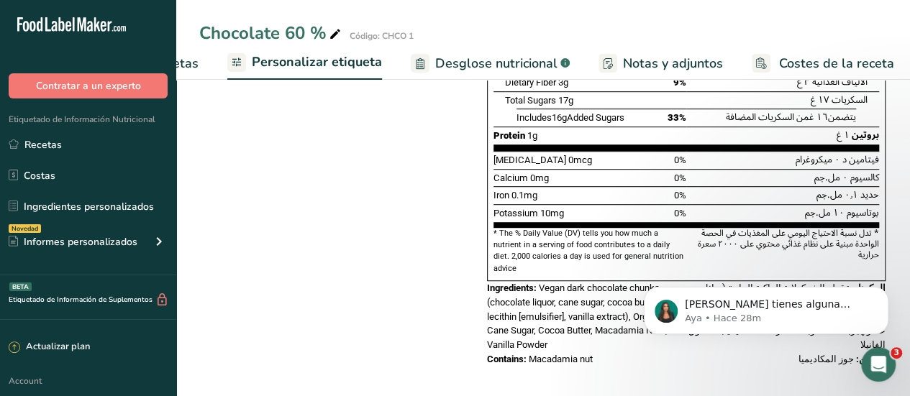
scroll to position [386, 0]
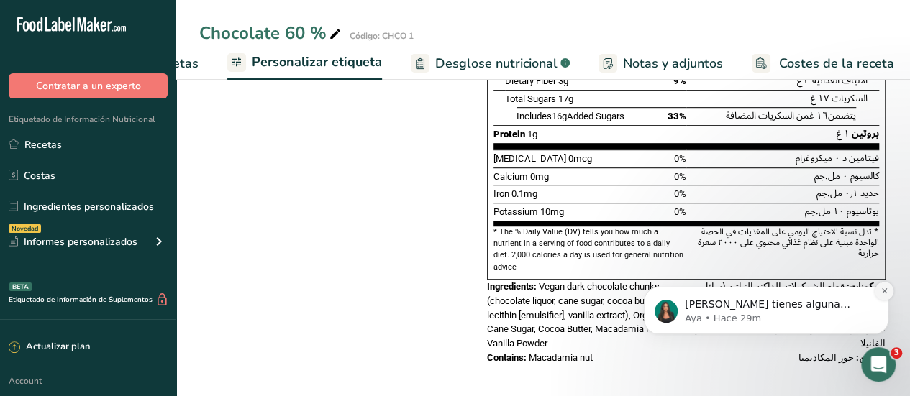
drag, startPoint x: 884, startPoint y: 289, endPoint x: 877, endPoint y: 294, distance: 8.8
click at [877, 294] on button "Dismiss notification" at bounding box center [884, 291] width 19 height 19
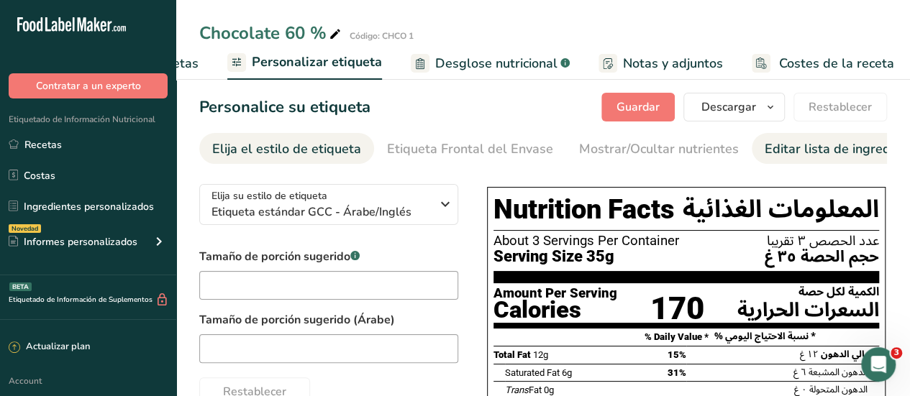
scroll to position [0, 0]
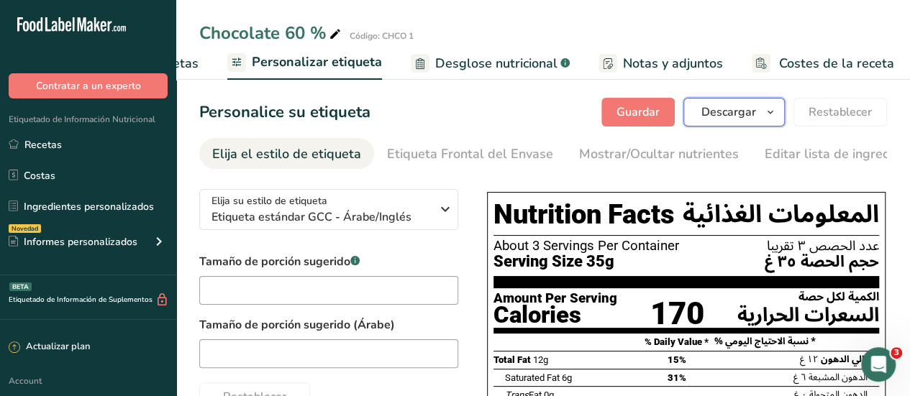
click at [743, 117] on span "Descargar" at bounding box center [729, 112] width 55 height 17
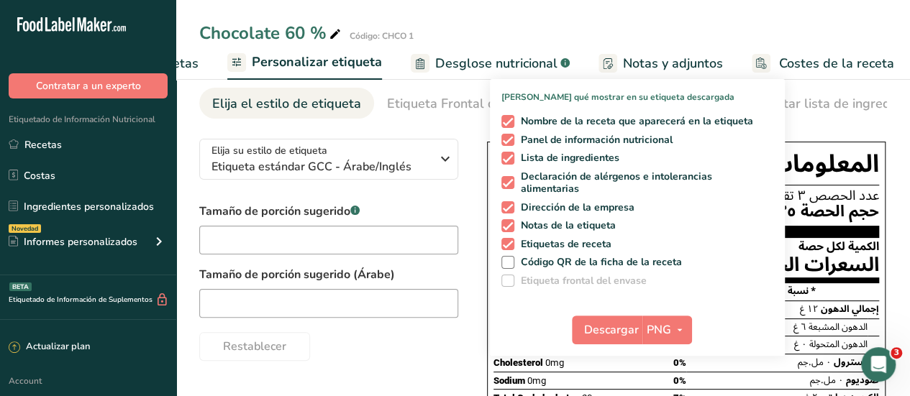
scroll to position [72, 0]
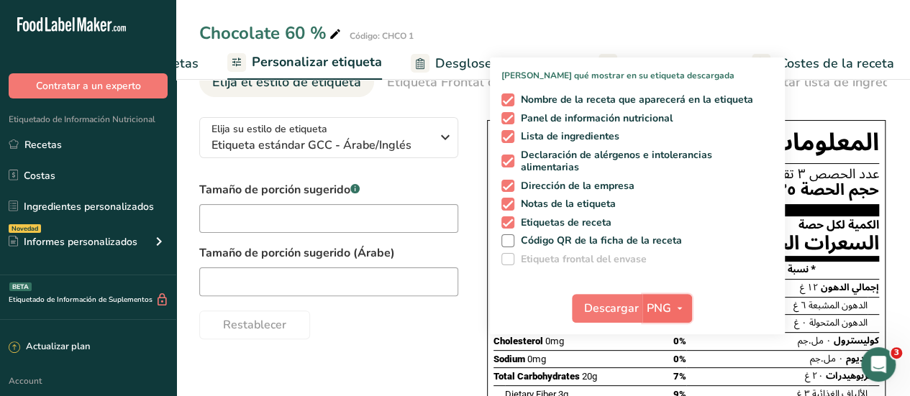
click at [681, 310] on icon "button" at bounding box center [680, 309] width 12 height 18
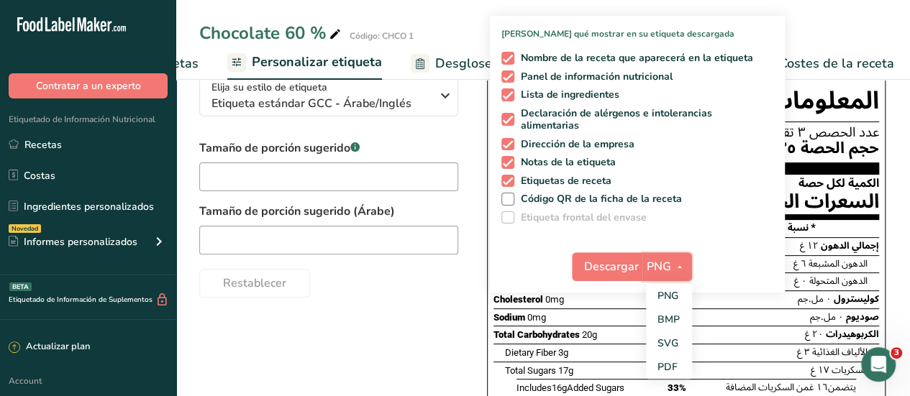
scroll to position [144, 0]
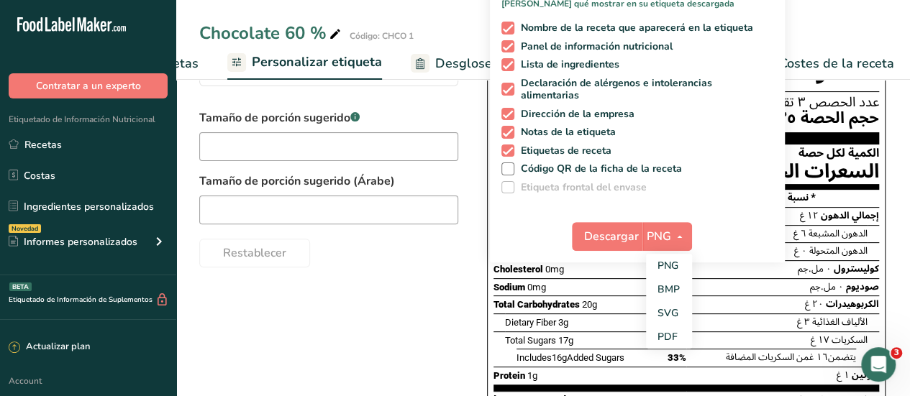
click at [399, 274] on div "Elija su estilo de etiqueta Etiqueta estándar GCC - Árabe/Inglés [GEOGRAPHIC_DA…" at bounding box center [543, 327] width 688 height 587
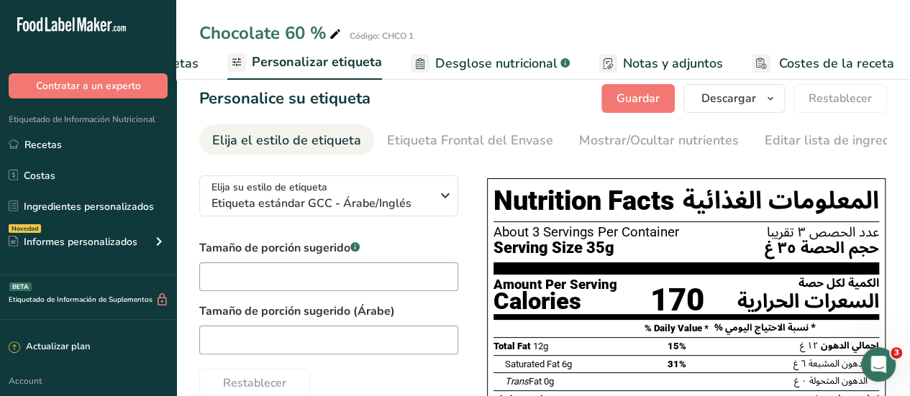
scroll to position [0, 0]
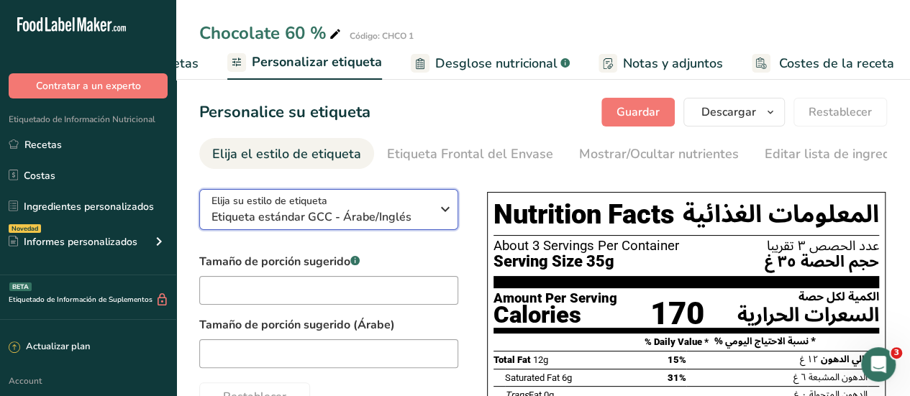
click at [406, 219] on span "Etiqueta estándar GCC - Árabe/Inglés" at bounding box center [321, 217] width 219 height 17
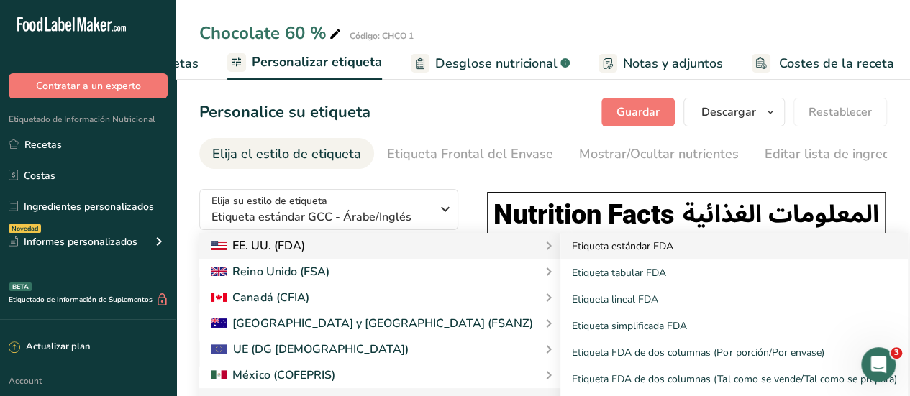
click at [561, 248] on link "Etiqueta estándar FDA" at bounding box center [735, 246] width 348 height 27
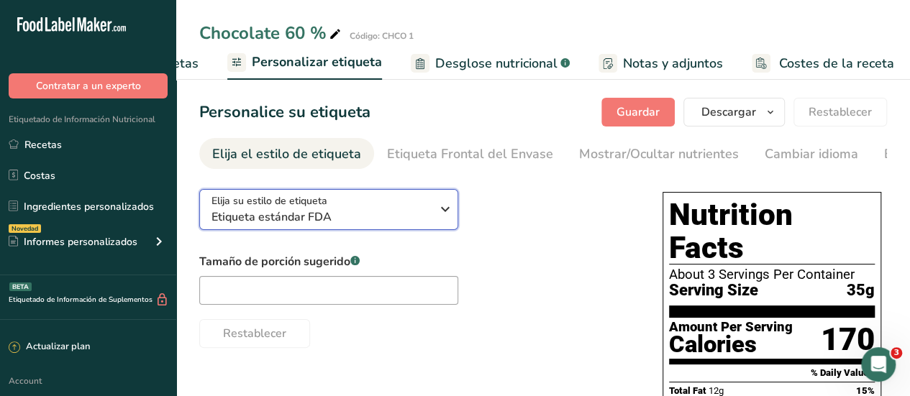
click at [443, 221] on icon "button" at bounding box center [445, 209] width 17 height 26
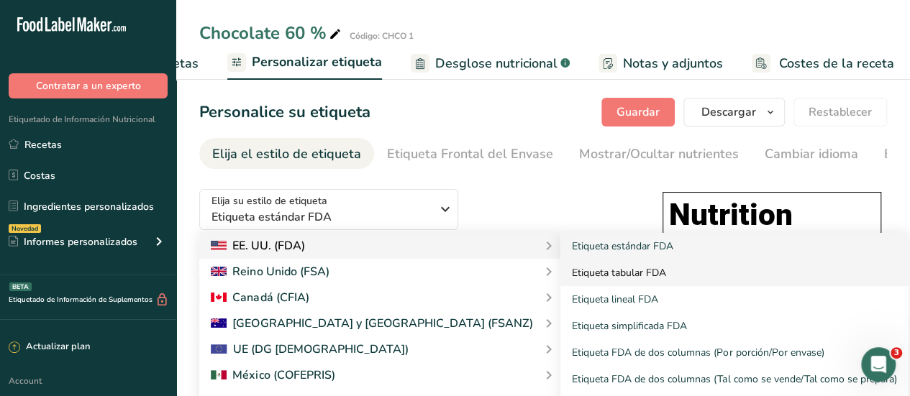
click at [561, 274] on link "Etiqueta tabular FDA" at bounding box center [735, 273] width 348 height 27
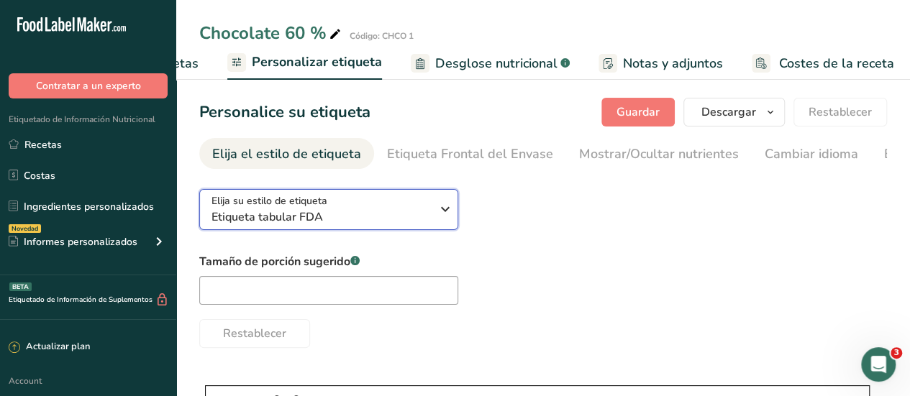
click at [443, 214] on icon "button" at bounding box center [445, 209] width 17 height 26
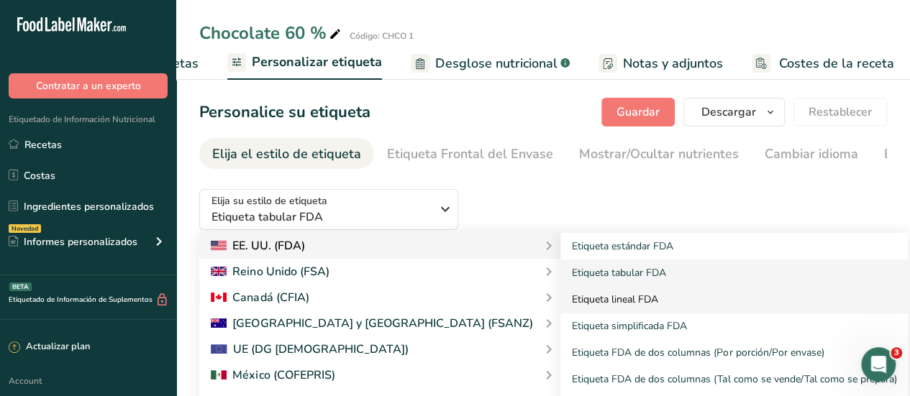
click at [561, 298] on link "Etiqueta lineal FDA" at bounding box center [735, 299] width 348 height 27
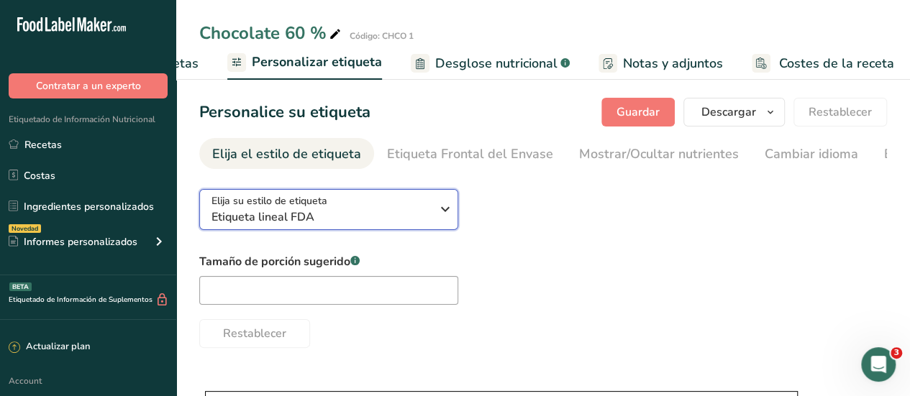
click at [430, 222] on span "Etiqueta lineal FDA" at bounding box center [321, 217] width 219 height 17
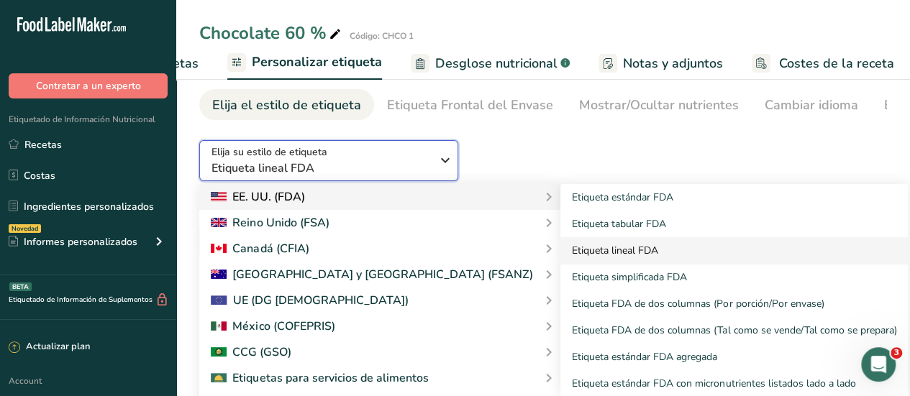
scroll to position [72, 0]
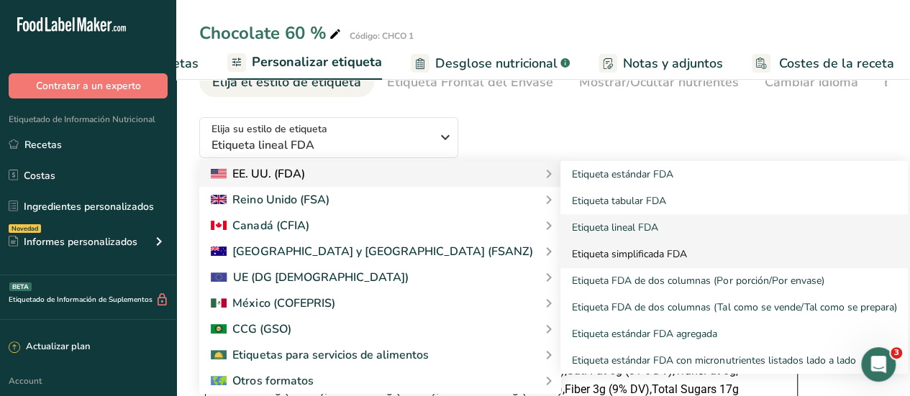
click at [561, 258] on link "Etiqueta simplificada FDA" at bounding box center [735, 254] width 348 height 27
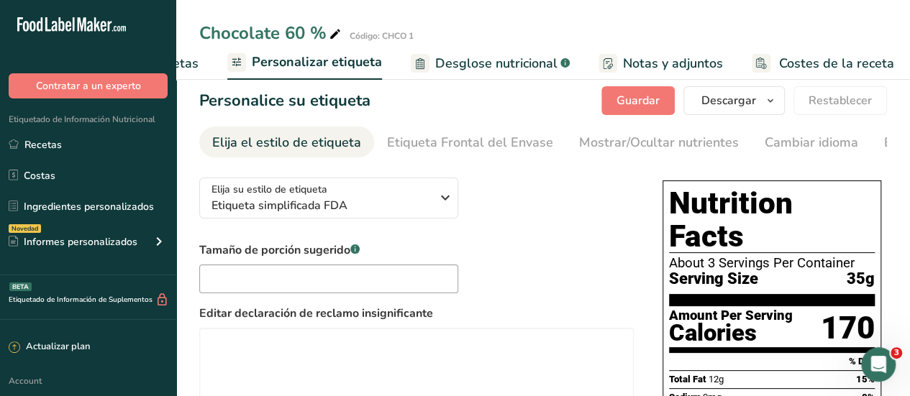
scroll to position [0, 0]
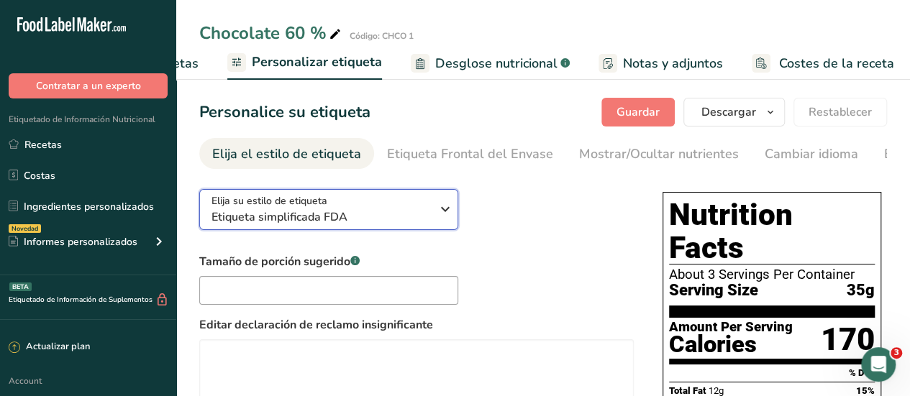
click at [445, 220] on icon "button" at bounding box center [445, 209] width 17 height 26
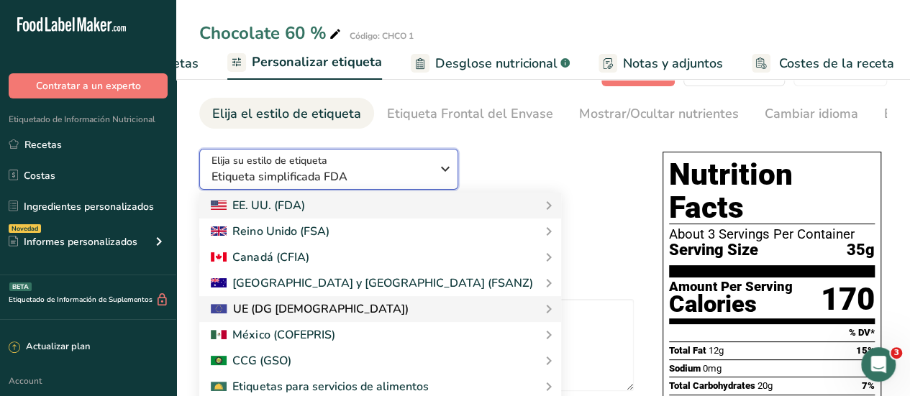
scroll to position [72, 0]
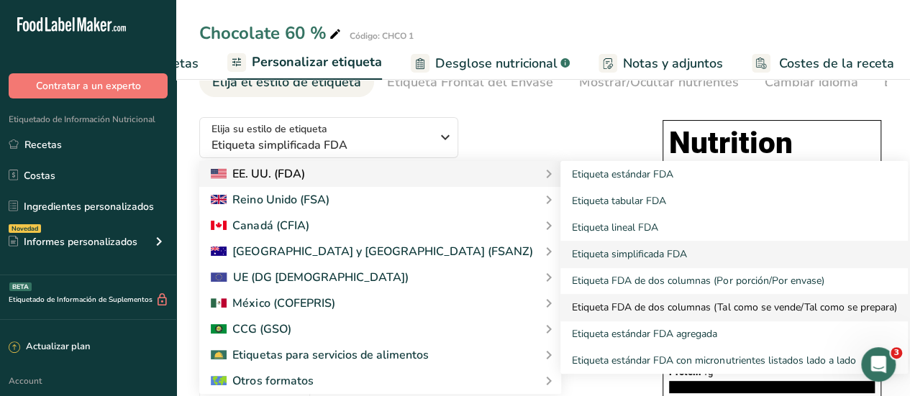
click at [561, 310] on link "Etiqueta FDA de dos columnas (Tal como se vende/Tal como se prepara)" at bounding box center [735, 307] width 348 height 27
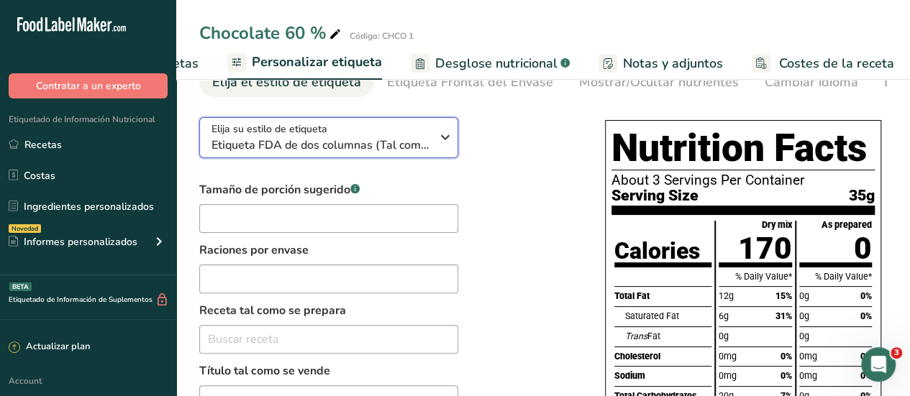
click at [450, 150] on icon "button" at bounding box center [445, 137] width 17 height 26
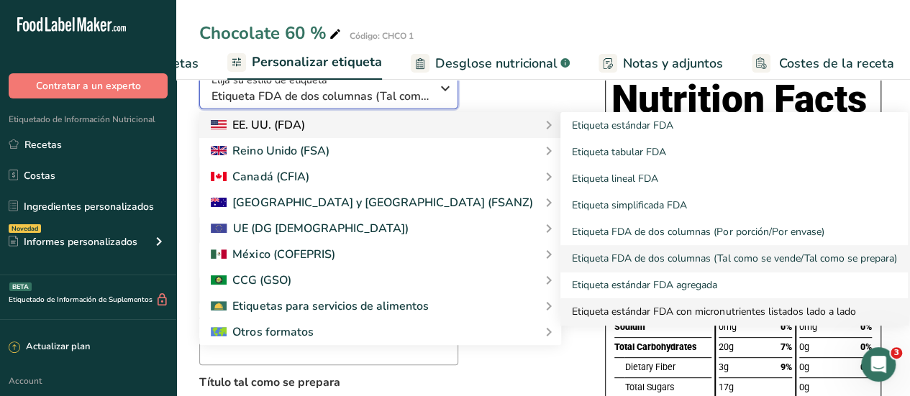
scroll to position [144, 0]
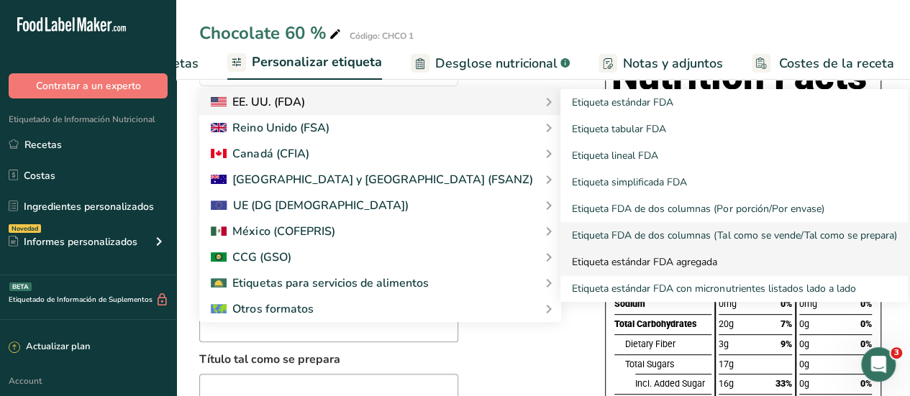
click at [561, 266] on link "Etiqueta estándar FDA agregada" at bounding box center [735, 262] width 348 height 27
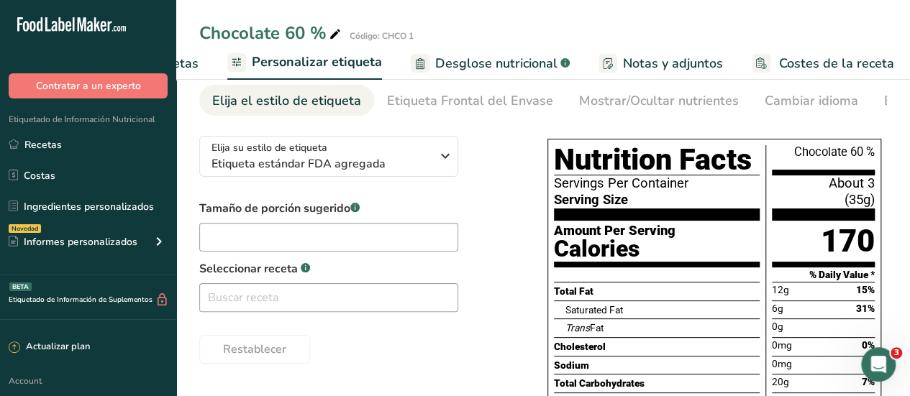
scroll to position [40, 0]
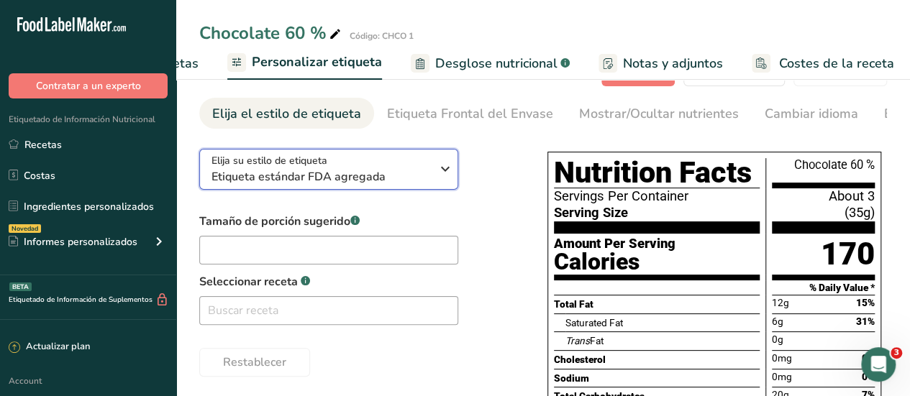
click at [446, 168] on icon "button" at bounding box center [445, 169] width 17 height 26
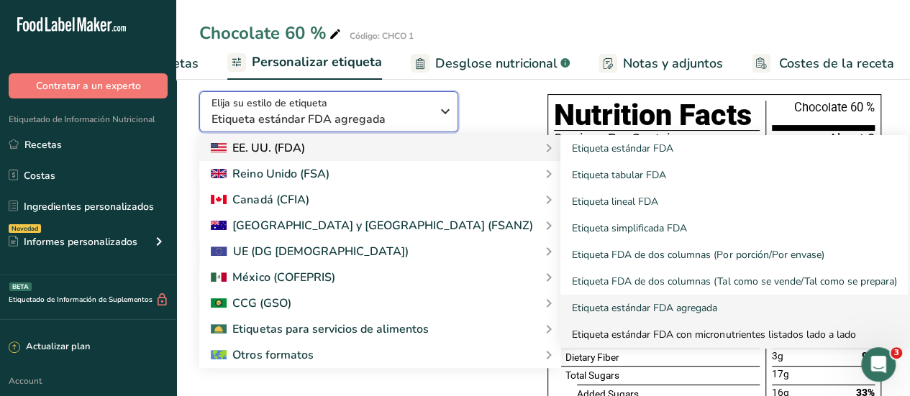
scroll to position [112, 0]
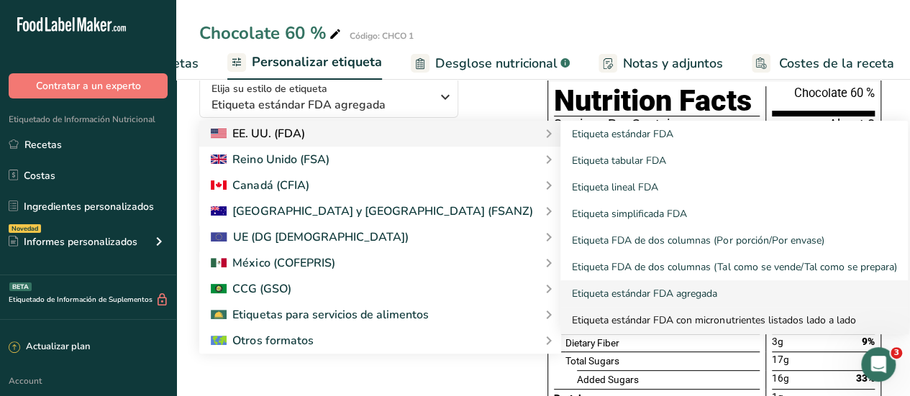
click at [598, 327] on link "Etiqueta estándar FDA con micronutrientes listados lado a lado" at bounding box center [735, 320] width 348 height 27
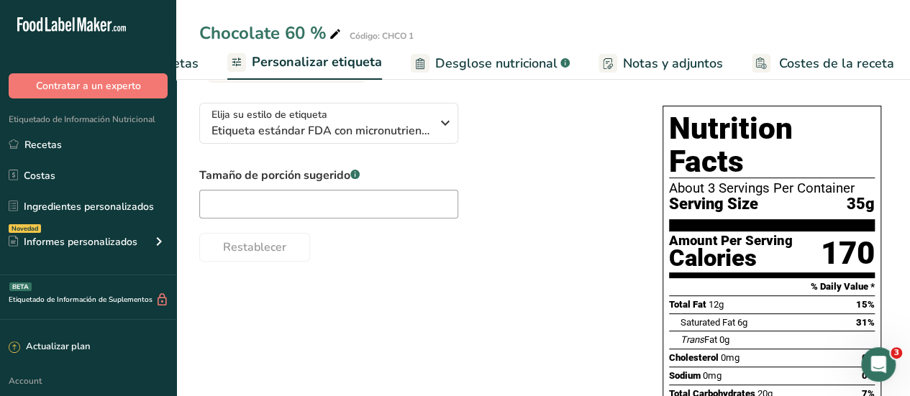
scroll to position [59, 0]
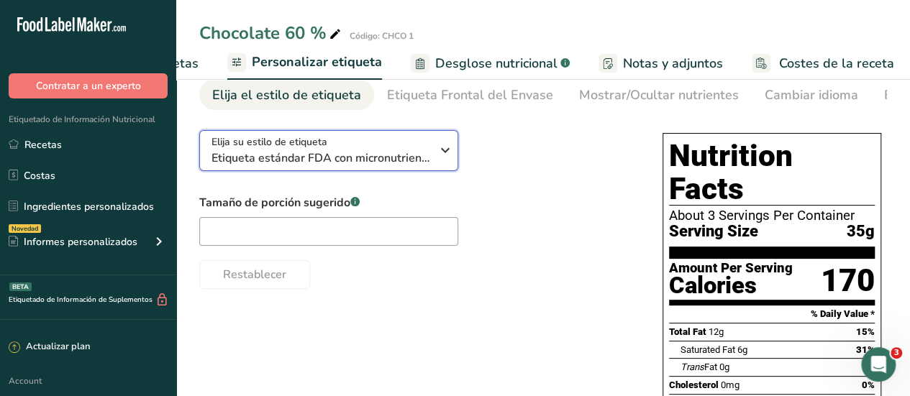
click at [443, 163] on icon "button" at bounding box center [445, 150] width 17 height 26
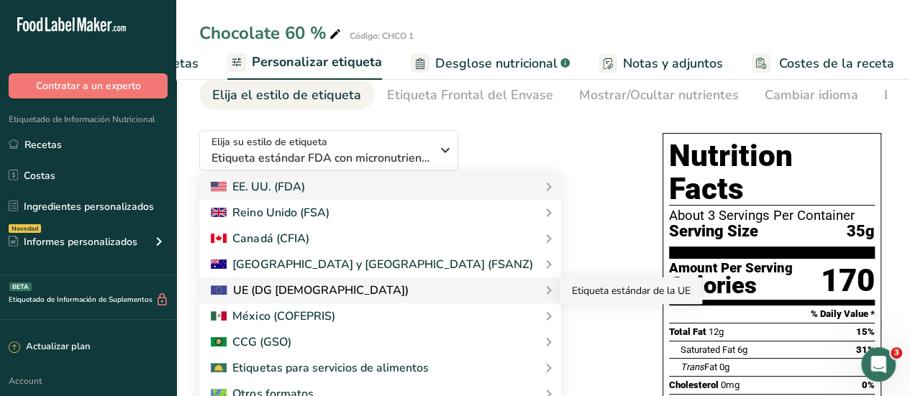
click at [561, 292] on link "Etiqueta estándar de la UE" at bounding box center [632, 291] width 142 height 27
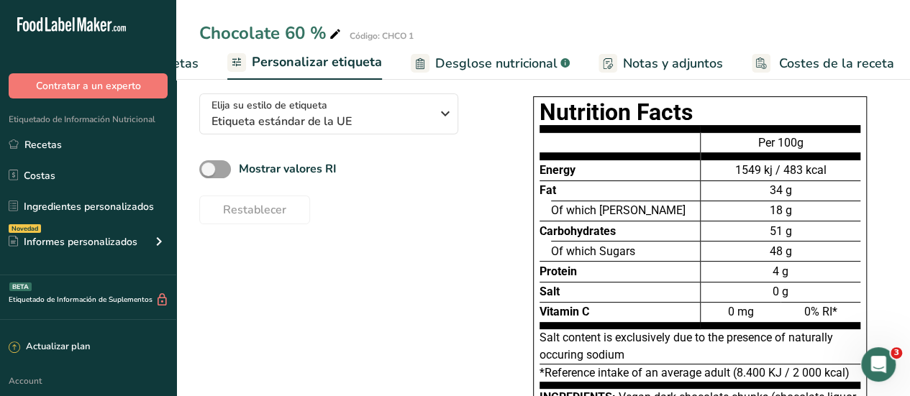
scroll to position [17, 0]
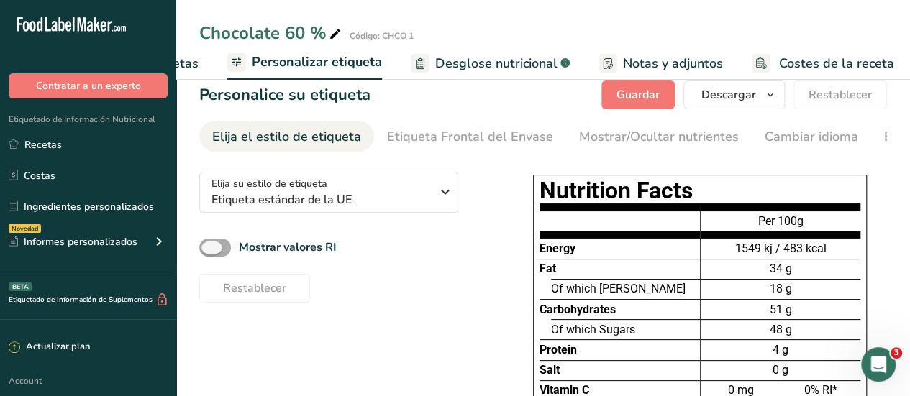
drag, startPoint x: 219, startPoint y: 247, endPoint x: 228, endPoint y: 250, distance: 10.0
click at [227, 250] on span at bounding box center [215, 248] width 32 height 18
click at [209, 250] on input "Mostrar valores RI" at bounding box center [203, 247] width 9 height 9
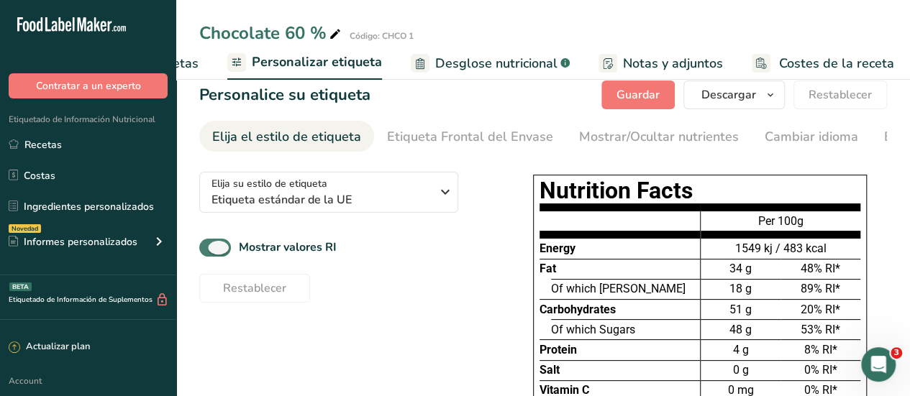
click at [222, 255] on span at bounding box center [215, 248] width 32 height 18
click at [209, 253] on input "Mostrar valores RI" at bounding box center [203, 247] width 9 height 9
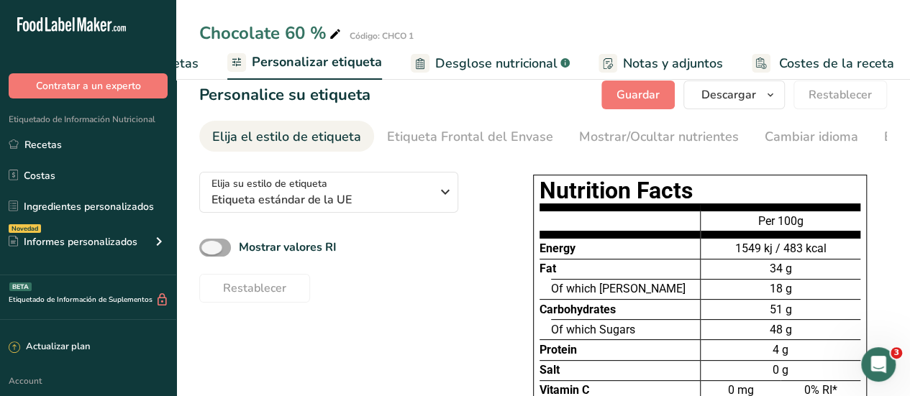
click at [215, 250] on span at bounding box center [215, 248] width 32 height 18
click at [209, 250] on input "Mostrar valores RI" at bounding box center [203, 247] width 9 height 9
checkbox input "true"
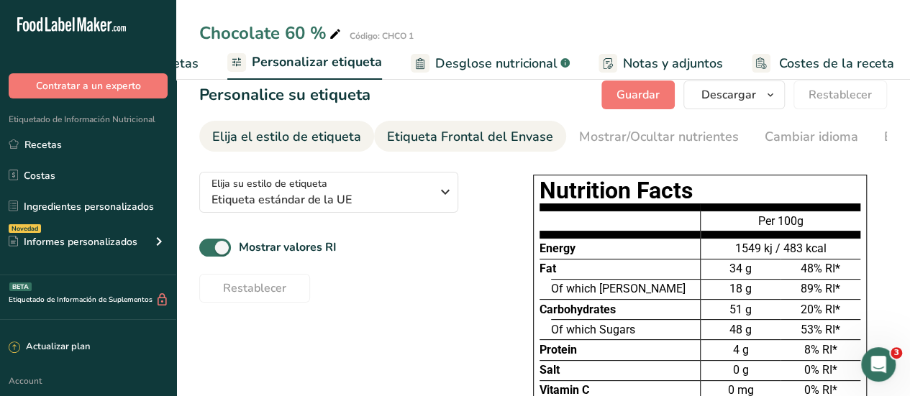
click at [481, 136] on div "Etiqueta Frontal del Envase" at bounding box center [470, 136] width 166 height 19
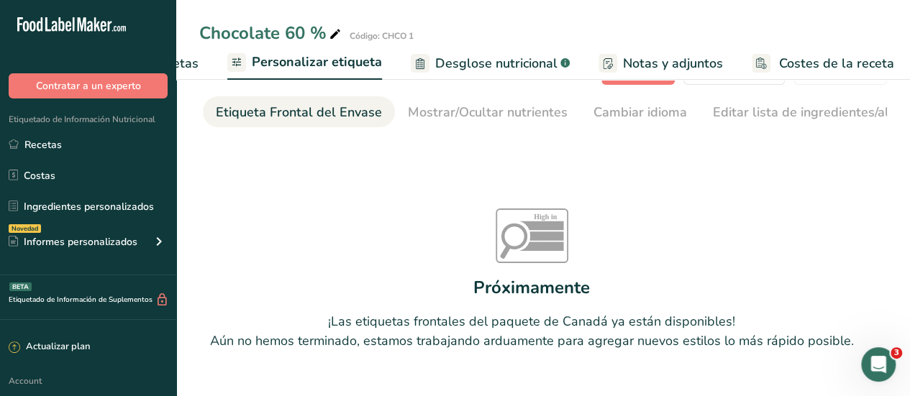
scroll to position [0, 0]
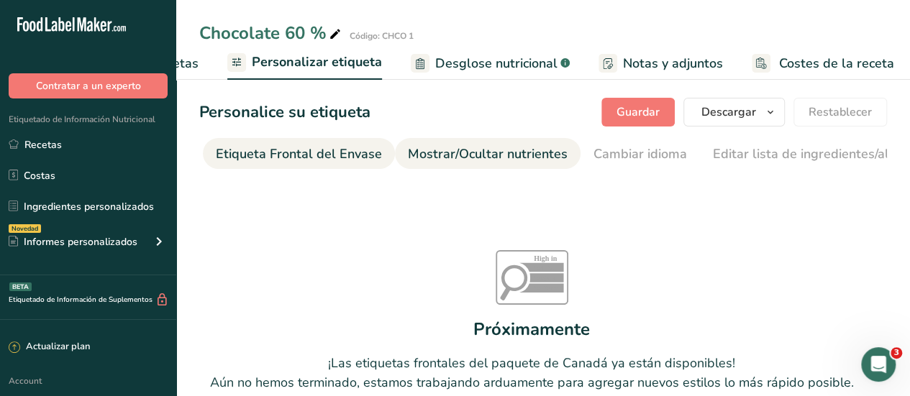
click at [480, 158] on div "Mostrar/Ocultar nutrientes" at bounding box center [488, 154] width 160 height 19
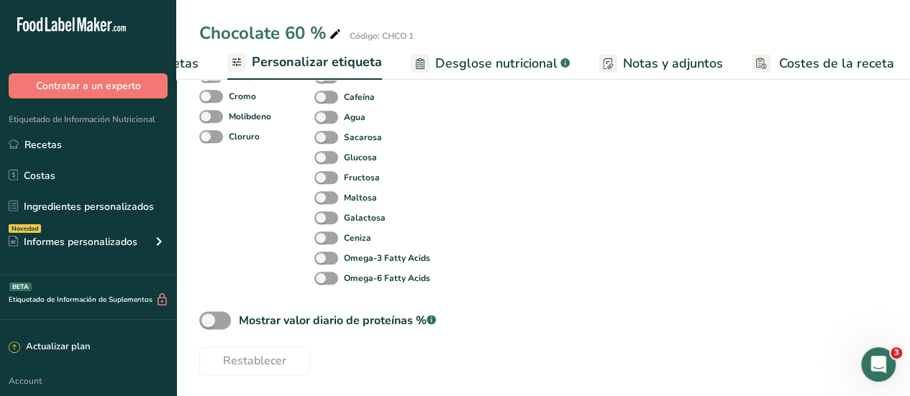
scroll to position [720, 0]
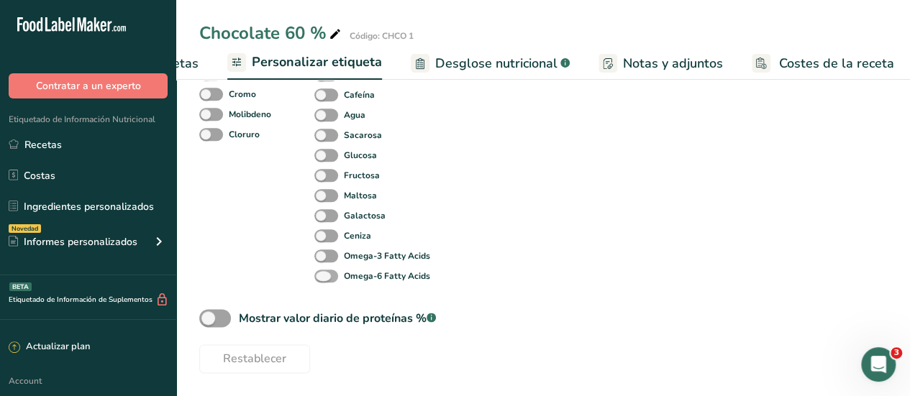
click at [326, 278] on span at bounding box center [326, 277] width 24 height 14
click at [324, 278] on input "Omega-6 Fatty Acids" at bounding box center [318, 275] width 9 height 9
checkbox input "true"
click at [328, 255] on span at bounding box center [326, 257] width 24 height 14
click at [324, 255] on input "Omega-3 Fatty Acids" at bounding box center [318, 255] width 9 height 9
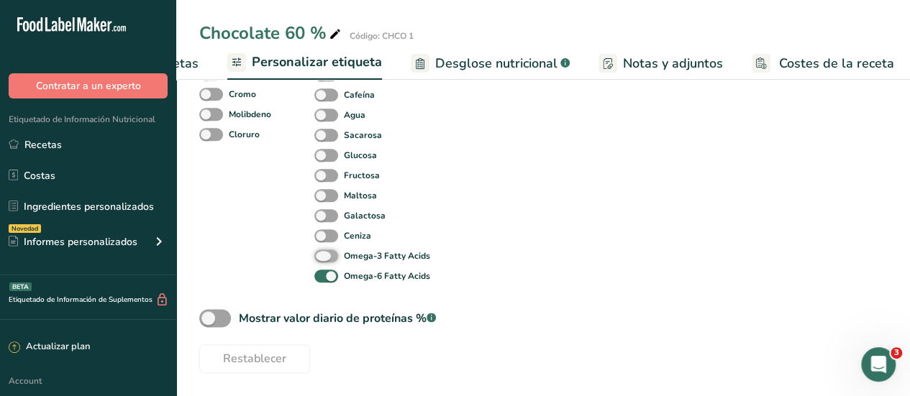
checkbox input "true"
click at [322, 214] on span at bounding box center [326, 216] width 24 height 14
click at [322, 214] on input "Galactosa" at bounding box center [318, 215] width 9 height 9
checkbox input "true"
drag, startPoint x: 327, startPoint y: 194, endPoint x: 356, endPoint y: 201, distance: 30.5
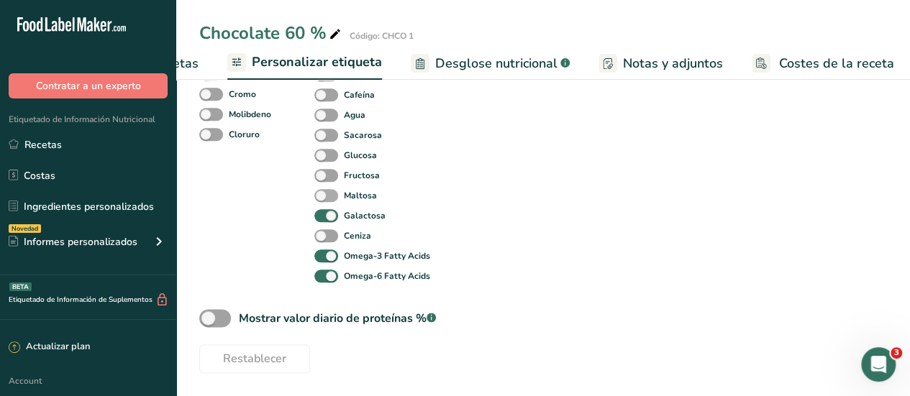
click at [330, 194] on span at bounding box center [326, 196] width 24 height 14
click at [324, 194] on input "Maltosa" at bounding box center [318, 195] width 9 height 9
checkbox input "true"
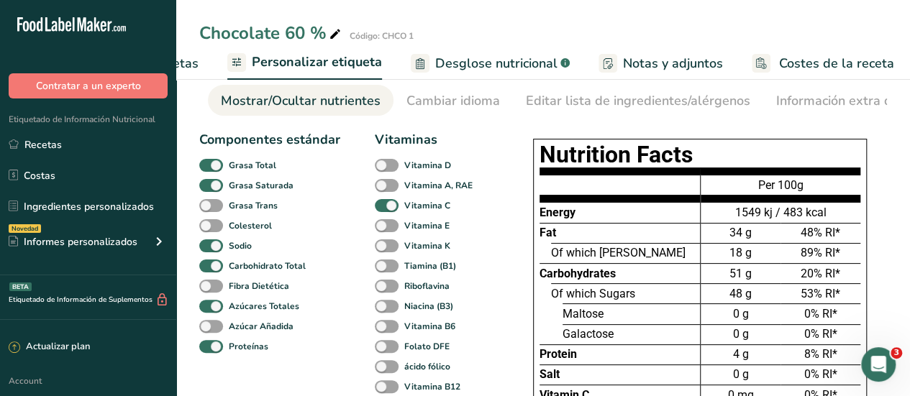
scroll to position [0, 0]
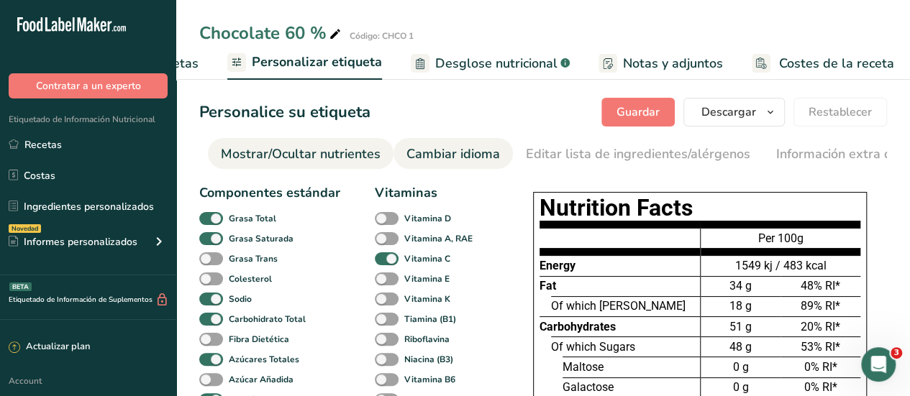
click at [420, 154] on div "Cambiar idioma" at bounding box center [454, 154] width 94 height 19
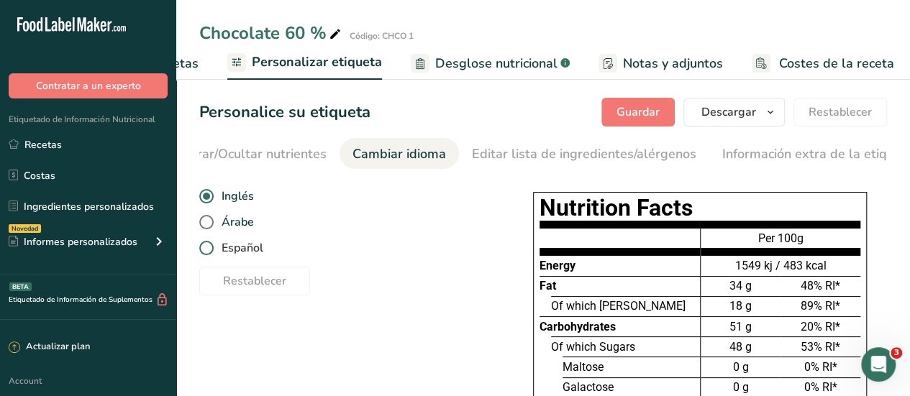
scroll to position [0, 430]
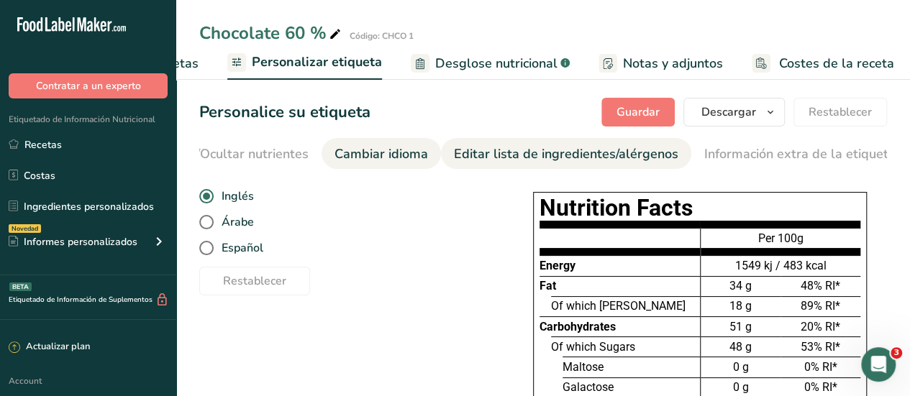
click at [478, 158] on div "Editar lista de ingredientes/alérgenos" at bounding box center [566, 154] width 225 height 19
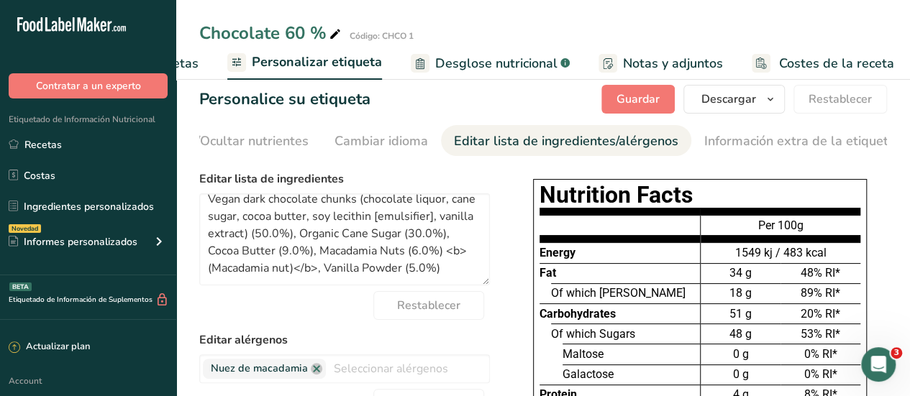
scroll to position [0, 0]
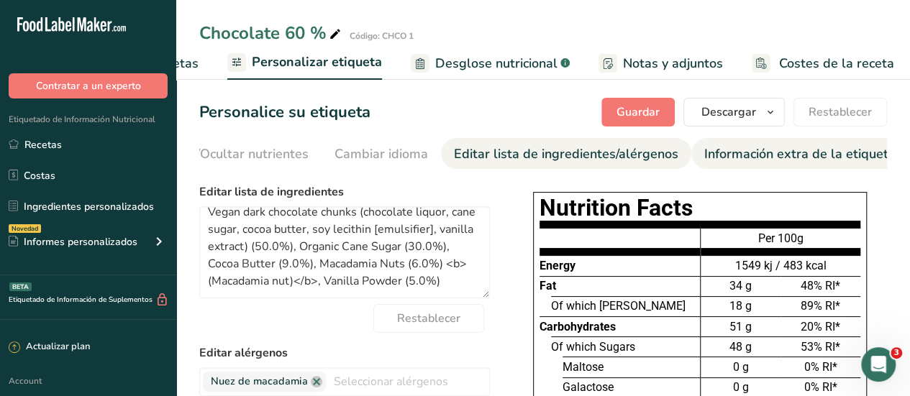
click at [730, 159] on div "Información extra de la etiqueta" at bounding box center [799, 154] width 191 height 19
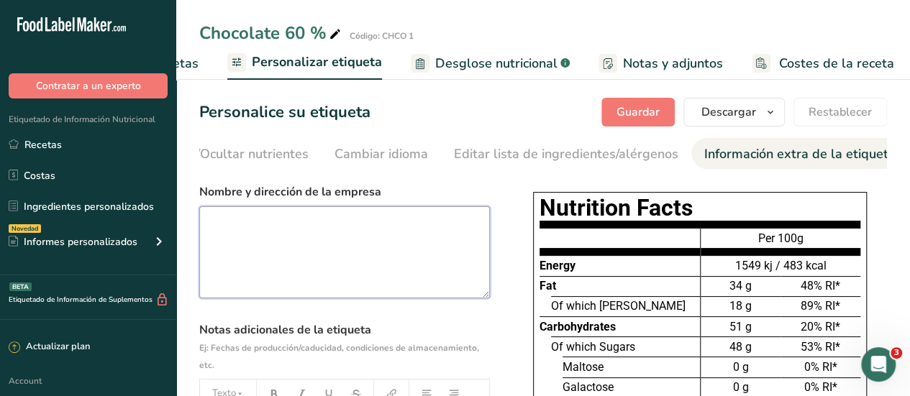
click at [242, 237] on textarea at bounding box center [344, 253] width 291 height 92
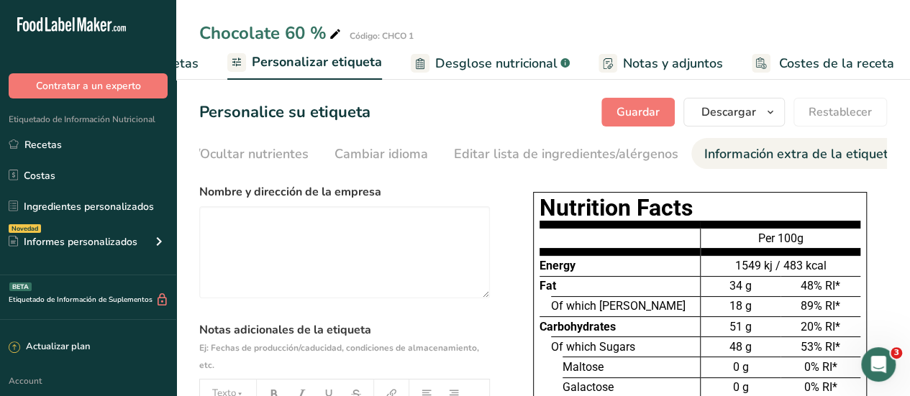
click at [674, 68] on span "Notas y adjuntos" at bounding box center [673, 63] width 100 height 19
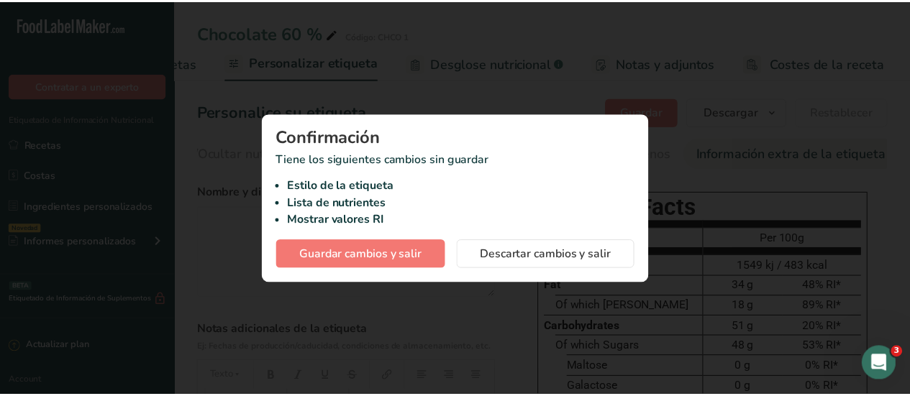
scroll to position [0, 345]
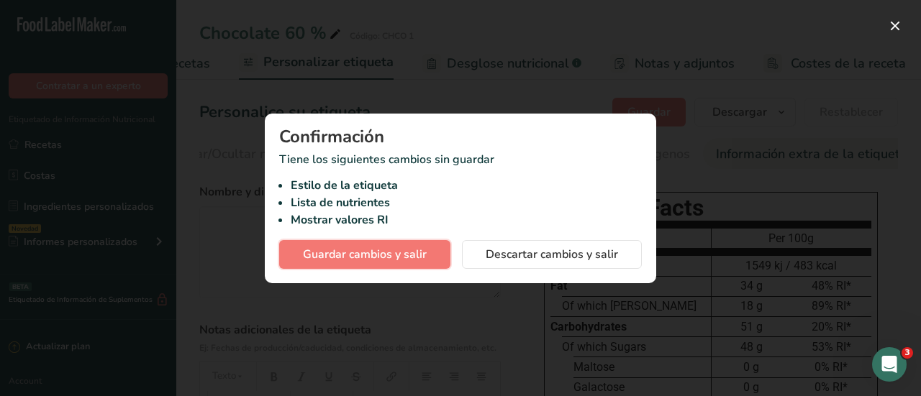
drag, startPoint x: 423, startPoint y: 260, endPoint x: 439, endPoint y: 277, distance: 23.4
click at [424, 260] on span "Guardar cambios y salir" at bounding box center [365, 254] width 124 height 17
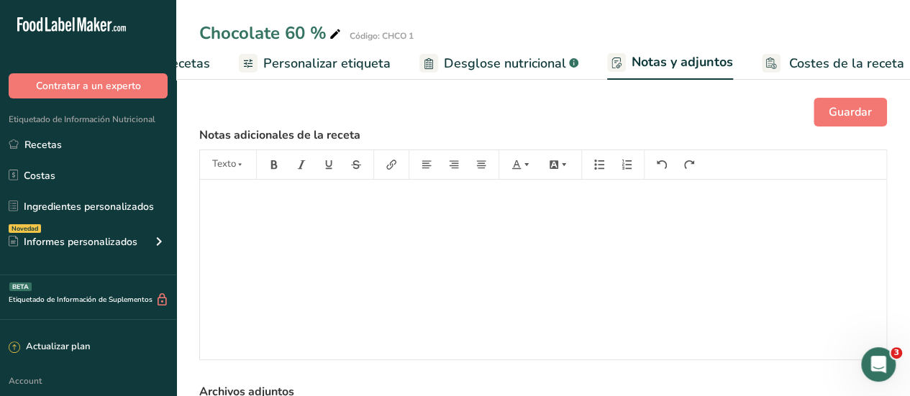
drag, startPoint x: 335, startPoint y: 66, endPoint x: 347, endPoint y: 94, distance: 30.3
click at [335, 66] on span "Personalizar etiqueta" at bounding box center [326, 63] width 127 height 19
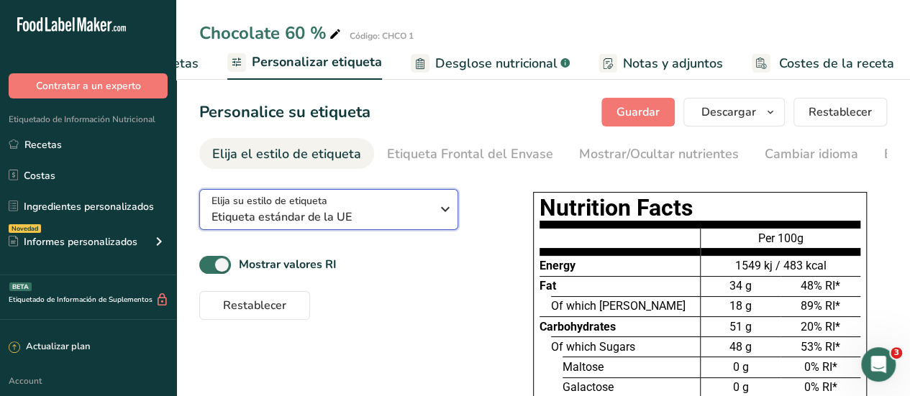
click at [436, 214] on div "Elija su estilo de etiqueta Etiqueta estándar de la UE" at bounding box center [327, 210] width 230 height 32
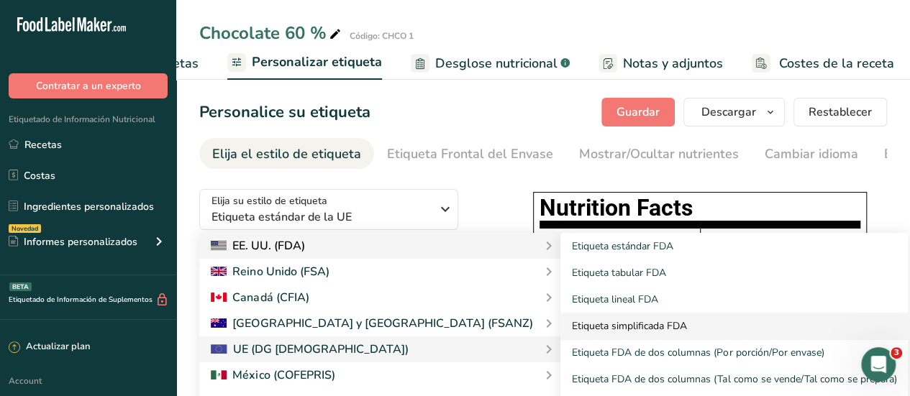
click at [561, 326] on link "Etiqueta simplificada FDA" at bounding box center [735, 326] width 348 height 27
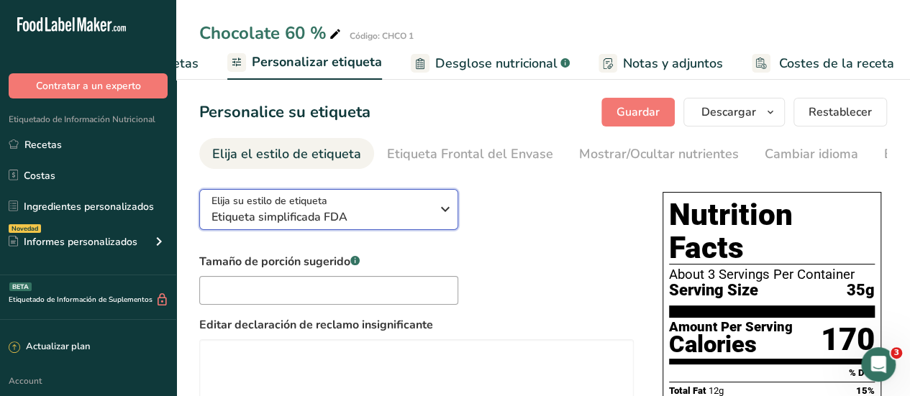
click at [443, 215] on icon "button" at bounding box center [445, 209] width 17 height 26
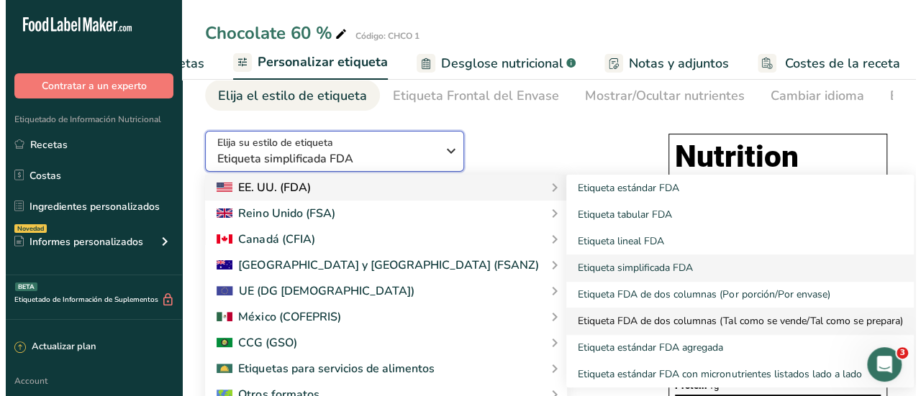
scroll to position [72, 0]
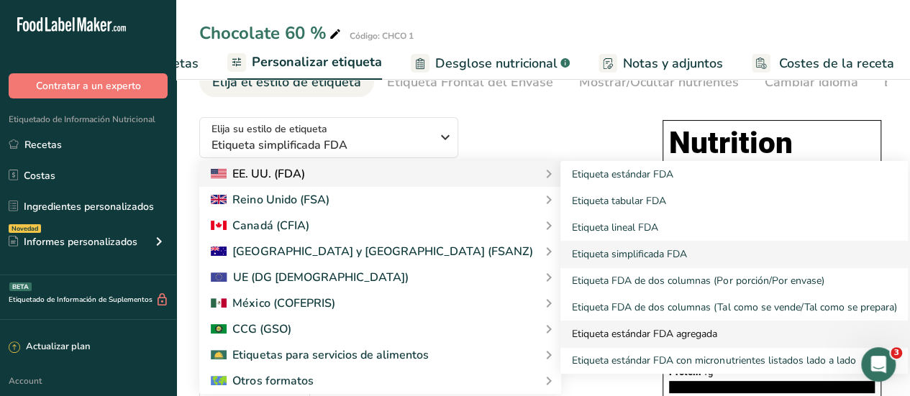
click at [599, 337] on link "Etiqueta estándar FDA agregada" at bounding box center [735, 334] width 348 height 27
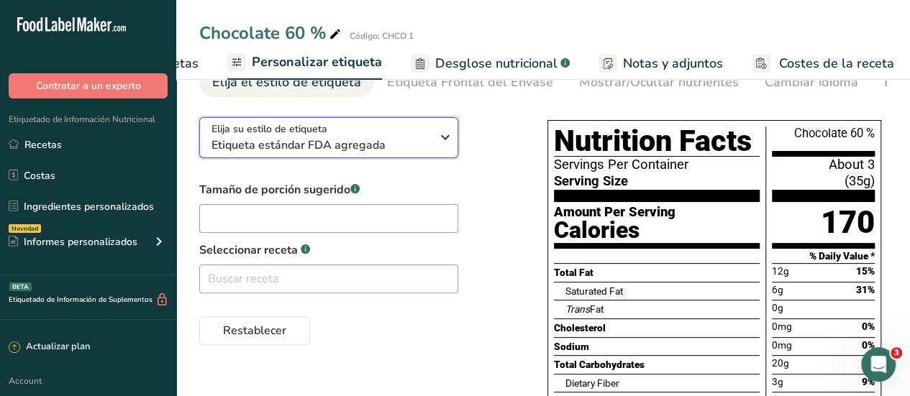
click at [450, 146] on icon "button" at bounding box center [445, 137] width 17 height 26
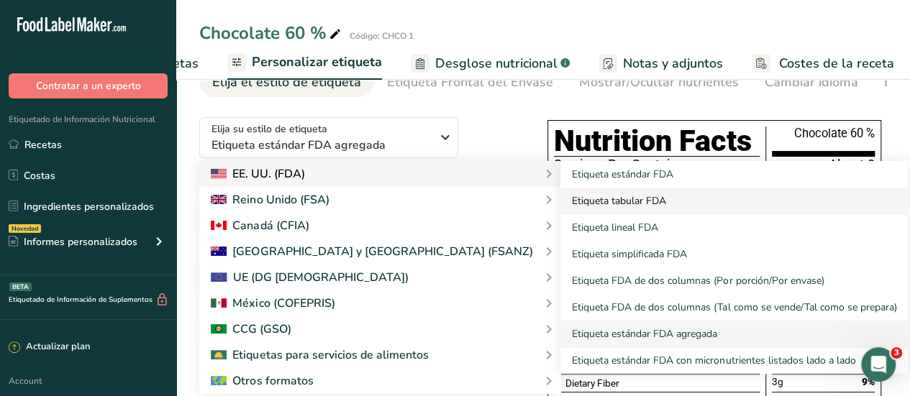
drag, startPoint x: 486, startPoint y: 175, endPoint x: 497, endPoint y: 215, distance: 41.7
click at [561, 176] on link "Etiqueta estándar FDA" at bounding box center [735, 174] width 348 height 27
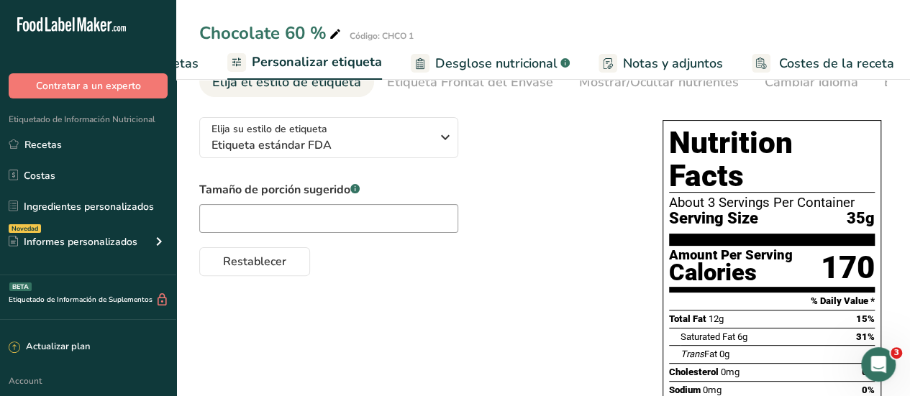
click at [190, 67] on span "Elaborador de recetas" at bounding box center [131, 63] width 133 height 19
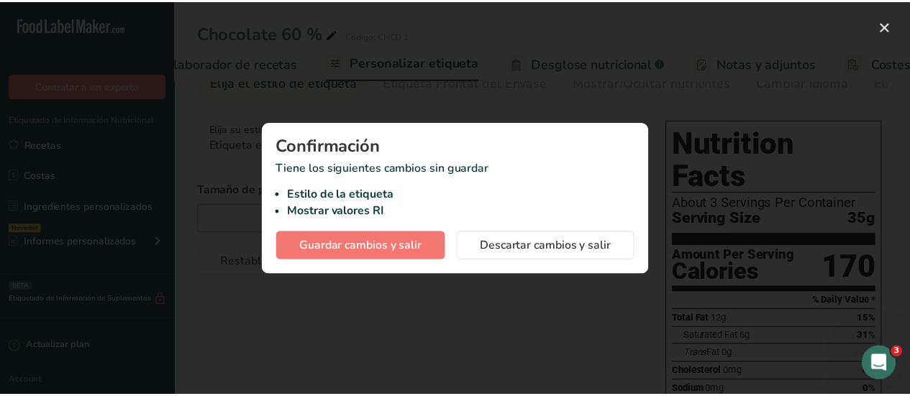
scroll to position [0, 200]
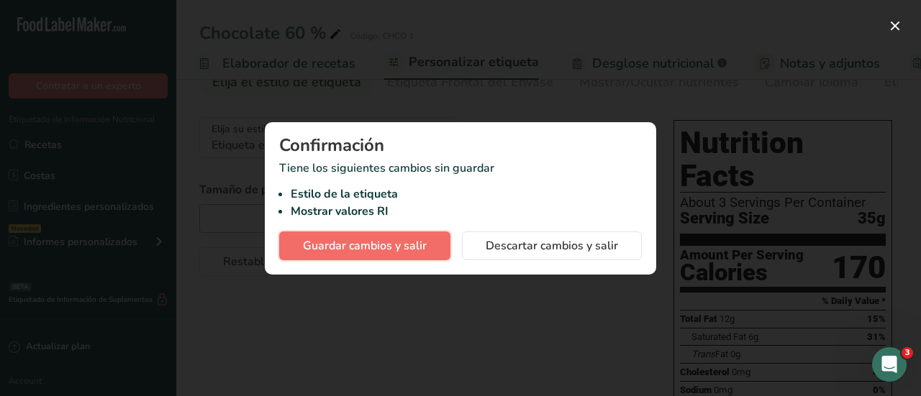
click at [420, 250] on span "Guardar cambios y salir" at bounding box center [365, 245] width 124 height 17
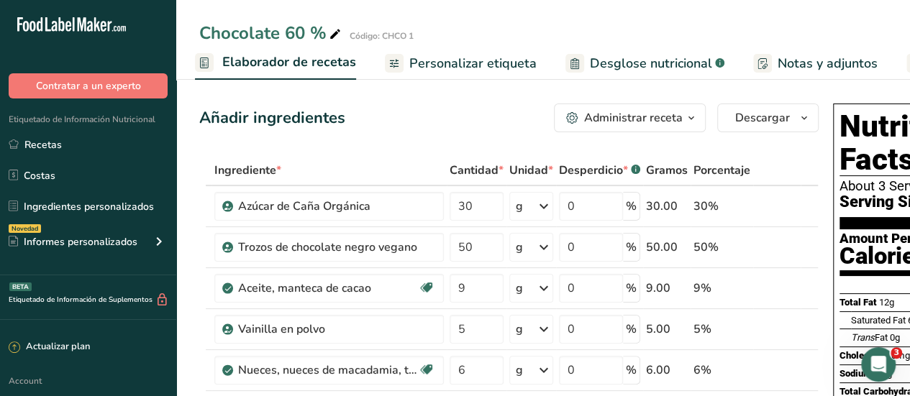
click at [303, 68] on span "Elaborador de recetas" at bounding box center [289, 62] width 134 height 19
click at [308, 61] on span "Elaborador de recetas" at bounding box center [289, 62] width 134 height 19
drag, startPoint x: 265, startPoint y: 55, endPoint x: 276, endPoint y: 68, distance: 17.4
click at [265, 55] on span "Elaborador de recetas" at bounding box center [289, 62] width 134 height 19
click at [481, 57] on span "Personalizar etiqueta" at bounding box center [472, 63] width 127 height 19
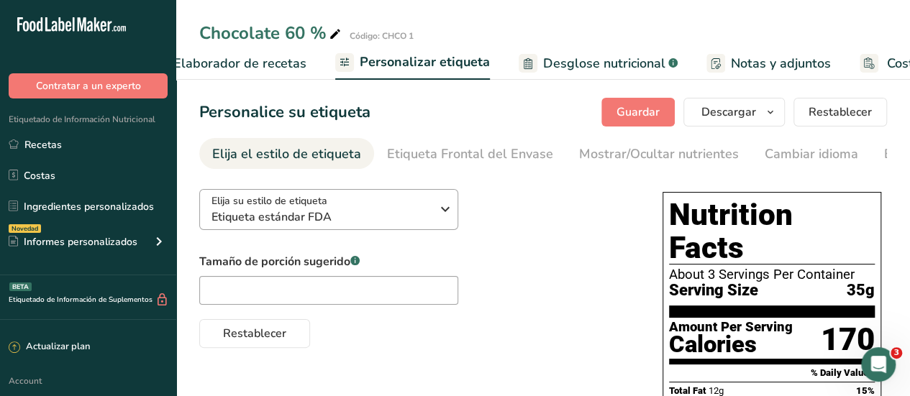
scroll to position [0, 357]
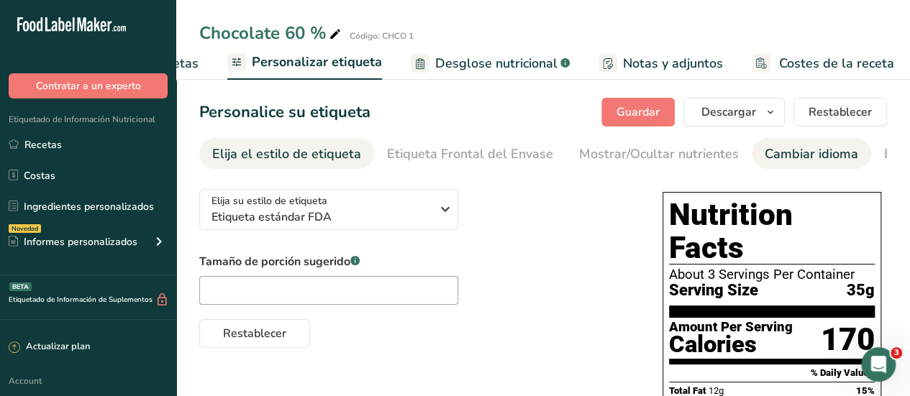
click at [787, 153] on div "Cambiar idioma" at bounding box center [812, 154] width 94 height 19
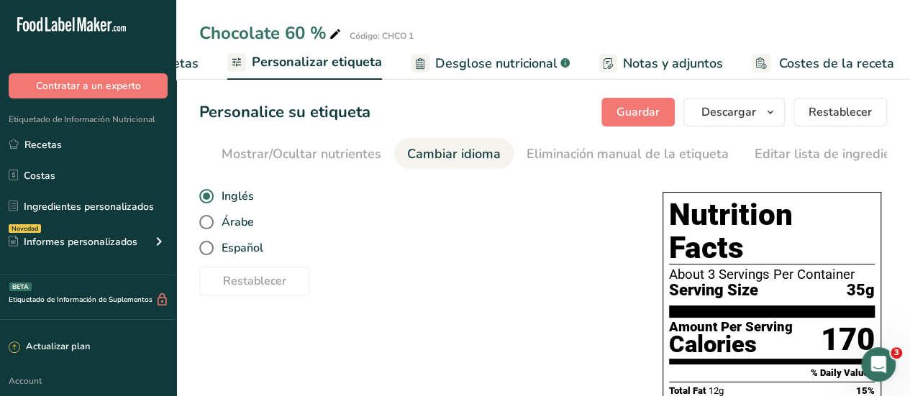
scroll to position [0, 541]
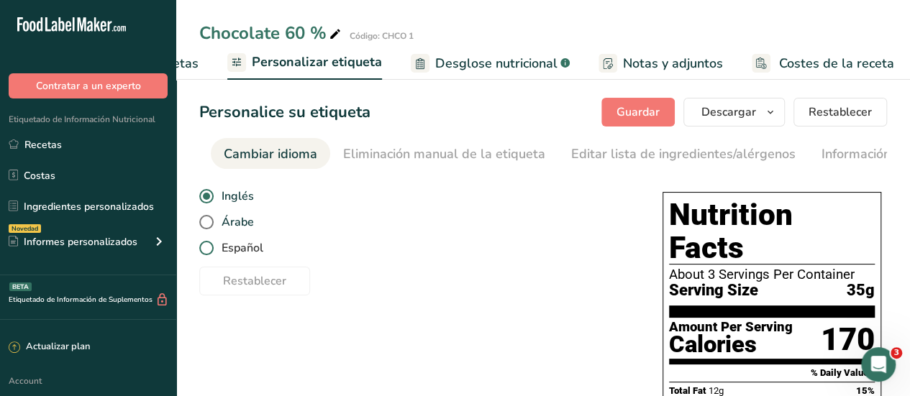
drag, startPoint x: 209, startPoint y: 222, endPoint x: 230, endPoint y: 258, distance: 41.6
click at [217, 228] on label "Árabe" at bounding box center [413, 222] width 429 height 14
click at [209, 227] on input "Árabe" at bounding box center [203, 222] width 9 height 9
radio input "true"
radio input "false"
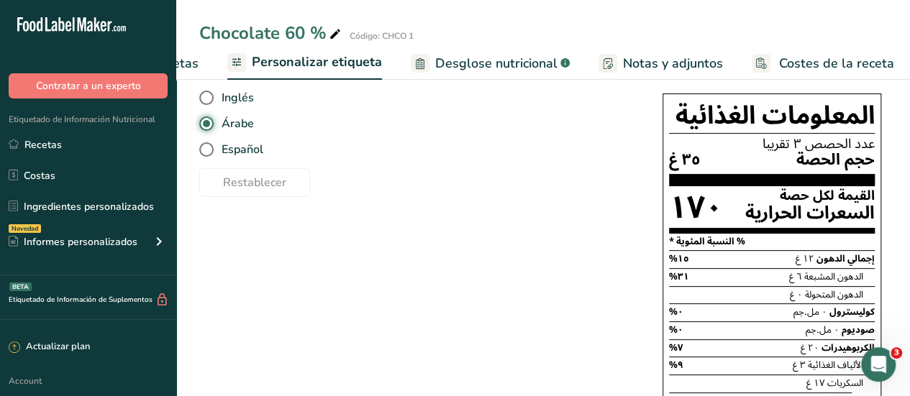
scroll to position [144, 0]
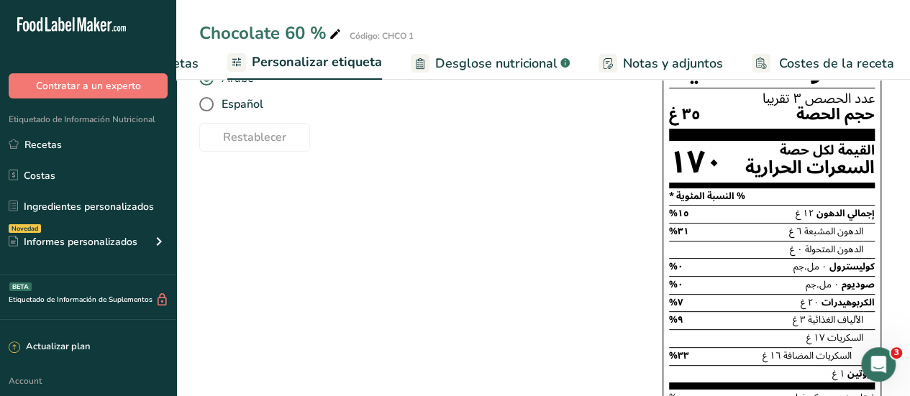
drag, startPoint x: 206, startPoint y: 112, endPoint x: 274, endPoint y: 158, distance: 82.4
click at [206, 115] on div "Inglés [GEOGRAPHIC_DATA] Español" at bounding box center [416, 79] width 435 height 78
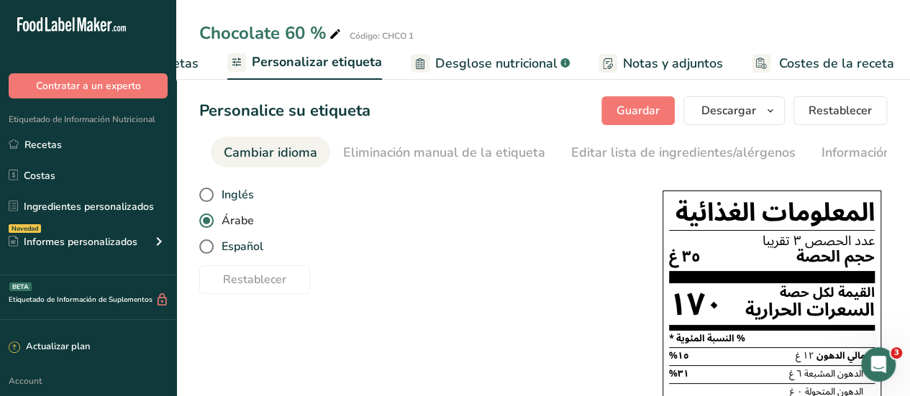
scroll to position [0, 0]
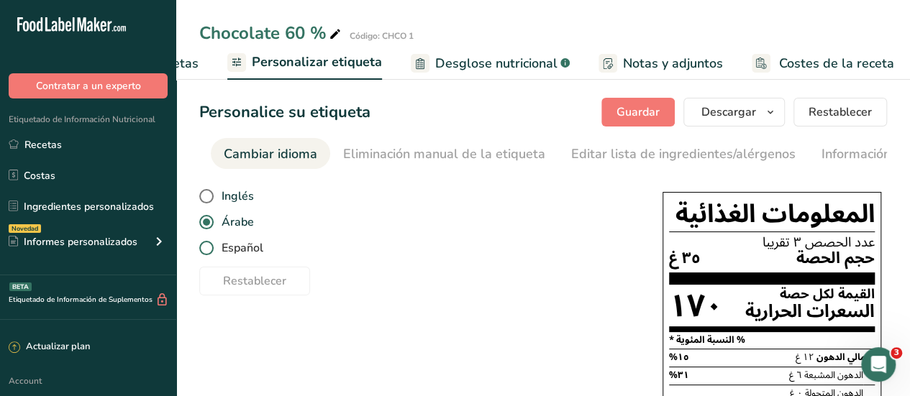
click at [212, 250] on span at bounding box center [206, 248] width 14 height 14
click at [209, 250] on input "Español" at bounding box center [203, 248] width 9 height 9
radio input "true"
radio input "false"
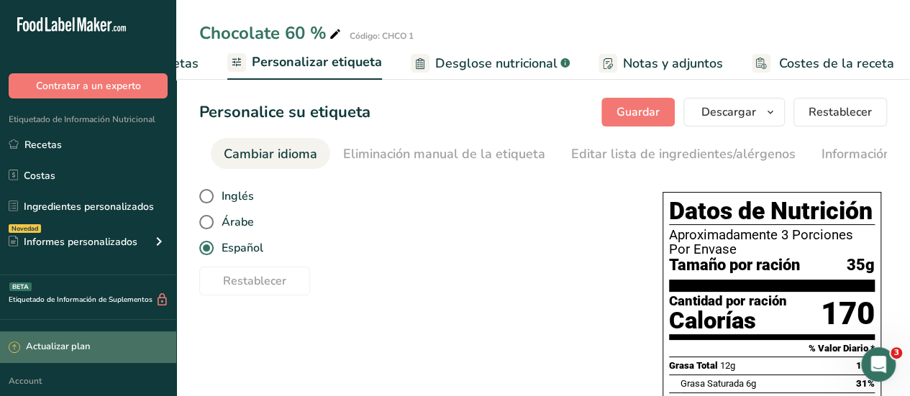
click at [64, 352] on div "Actualizar plan" at bounding box center [49, 347] width 81 height 14
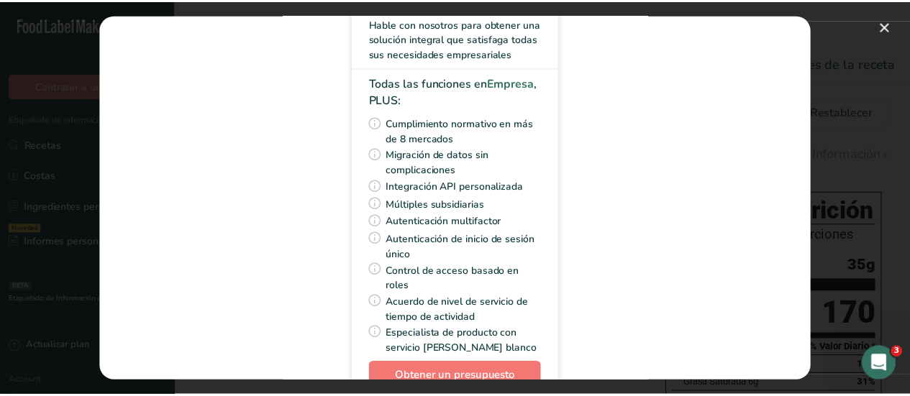
scroll to position [216, 0]
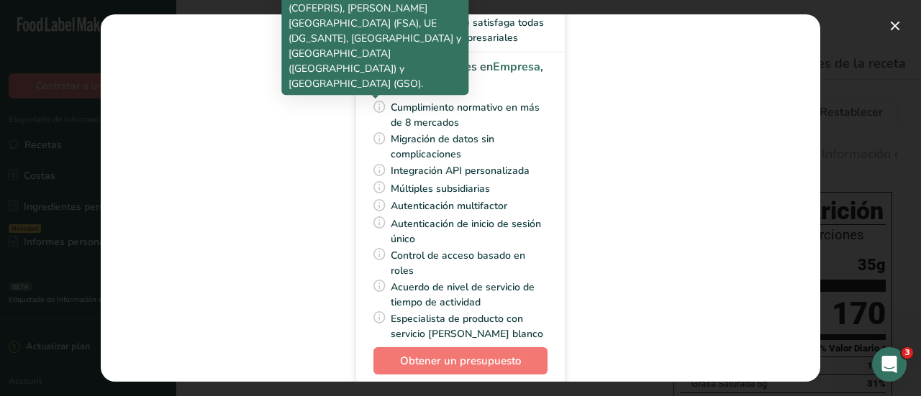
click at [376, 106] on icon "Pick Your Pricing Plan Modal" at bounding box center [379, 107] width 14 height 22
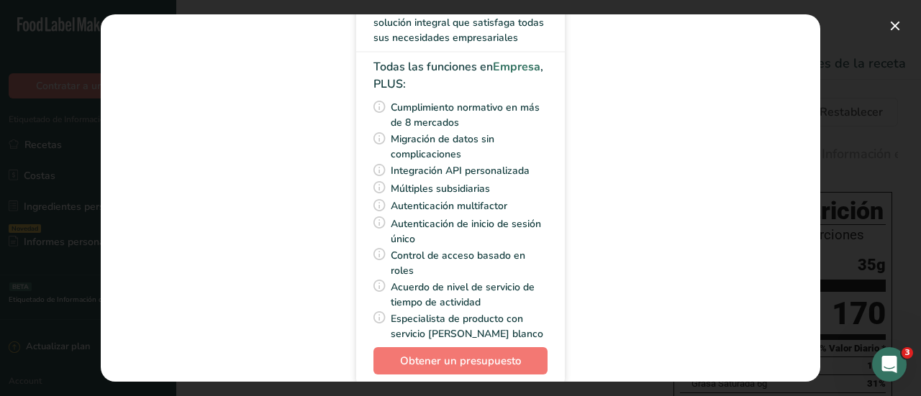
click at [377, 111] on icon "Pick Your Pricing Plan Modal" at bounding box center [379, 107] width 14 height 22
drag, startPoint x: 898, startPoint y: 27, endPoint x: 879, endPoint y: 34, distance: 20.0
click at [894, 27] on button "Pick Your Pricing Plan Modal" at bounding box center [895, 25] width 23 height 23
